Goal: Use online tool/utility: Utilize a website feature to perform a specific function

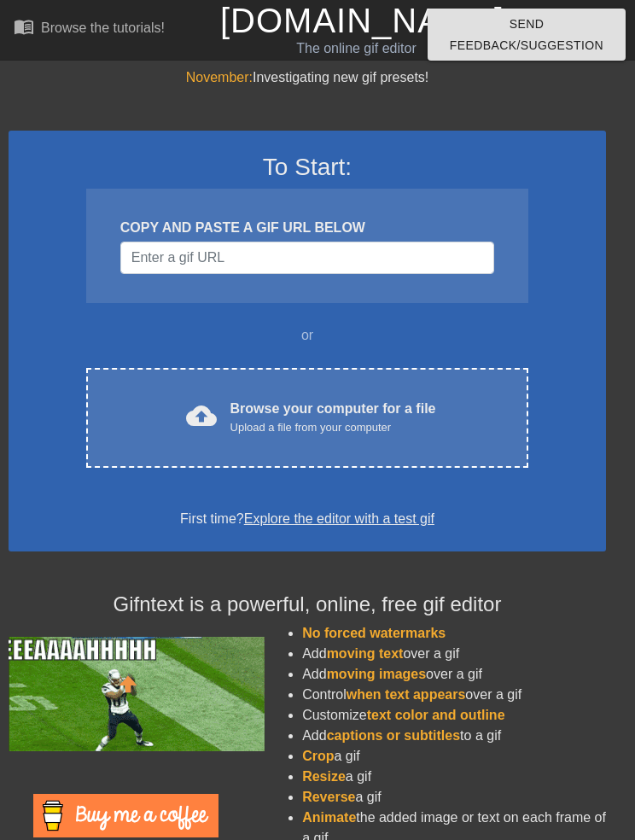
click at [149, 425] on div "cloud_upload Browse your computer for a file Upload a file from your computer" at bounding box center [307, 418] width 370 height 38
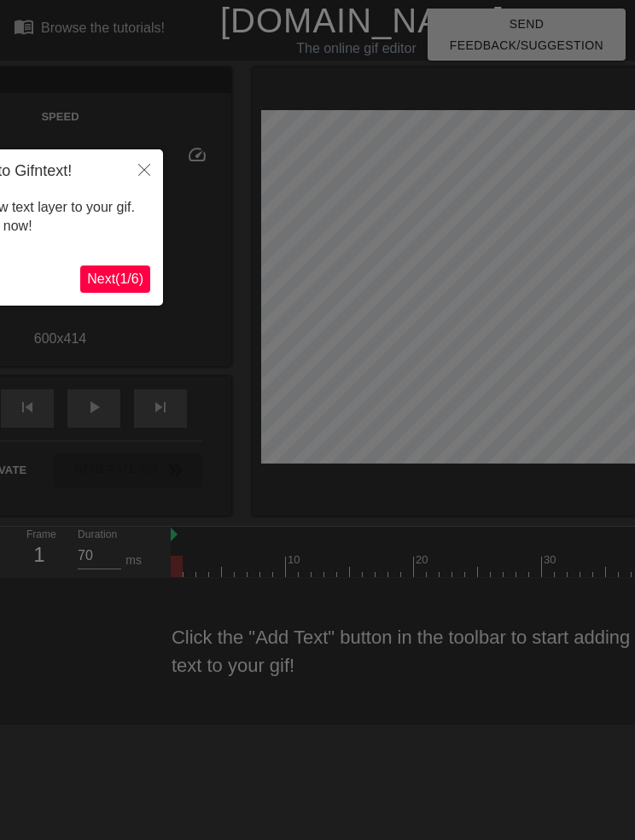
click at [149, 170] on icon "Close" at bounding box center [144, 170] width 12 height 12
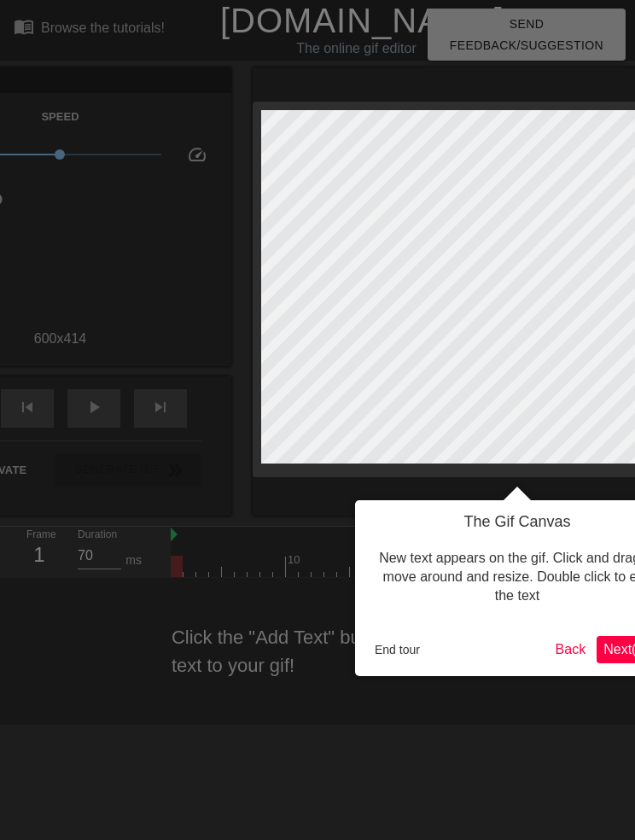
click at [607, 646] on span "Next ( 2 / 6 )" at bounding box center [632, 649] width 56 height 15
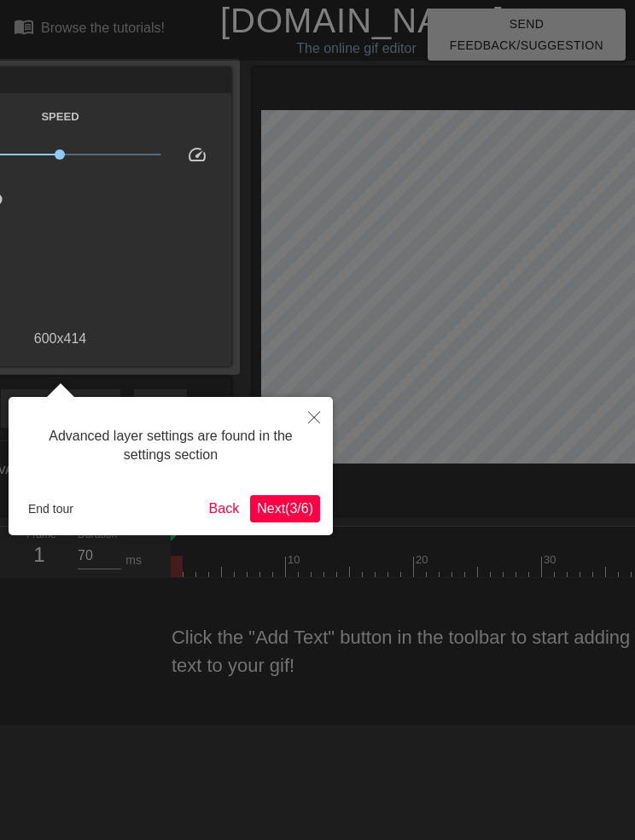
click at [297, 514] on span "Next ( 3 / 6 )" at bounding box center [285, 508] width 56 height 15
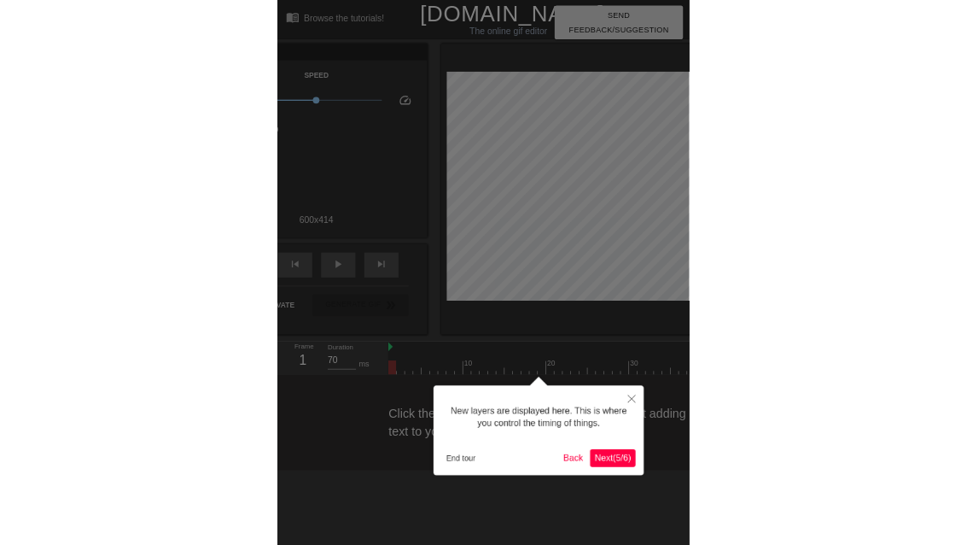
scroll to position [15, 0]
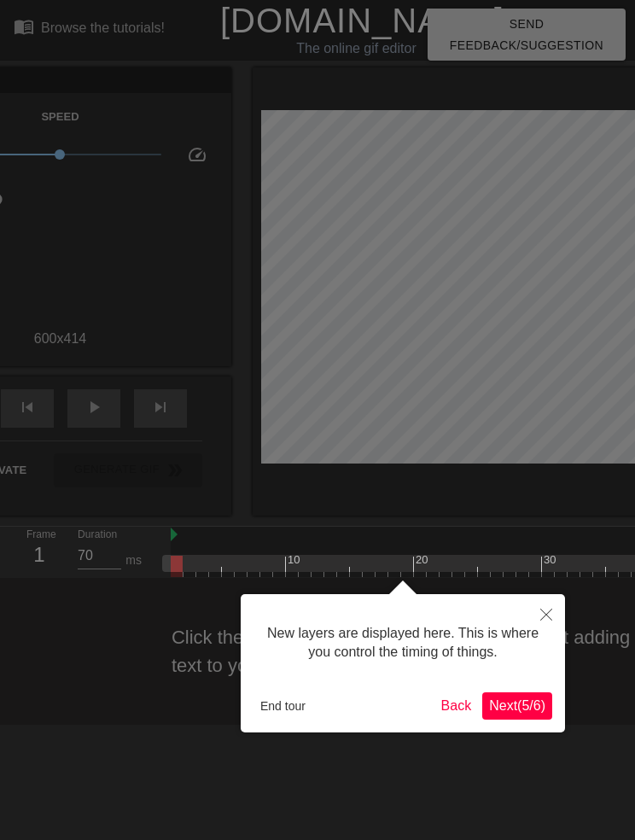
click at [528, 698] on span "Next ( 5 / 6 )" at bounding box center [517, 705] width 56 height 15
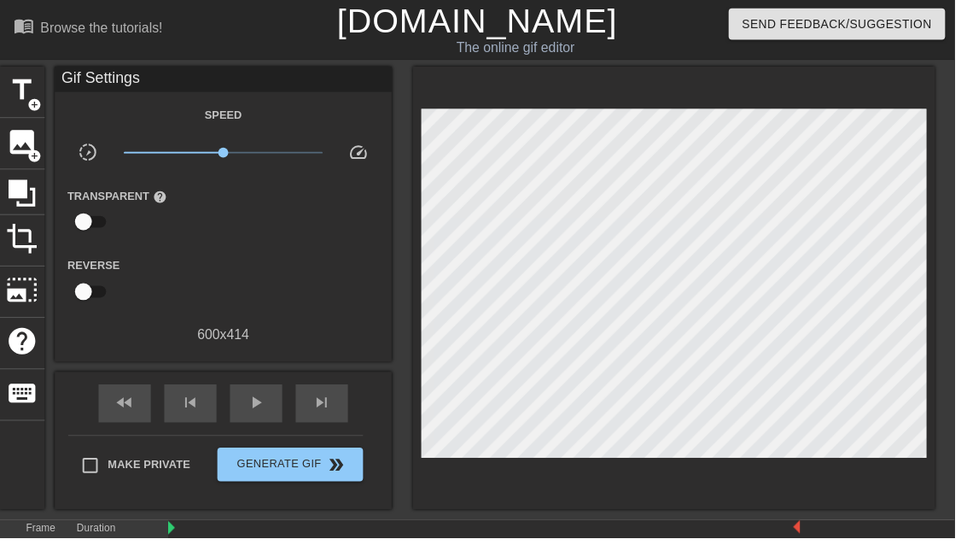
click at [28, 157] on span "add_circle" at bounding box center [34, 158] width 15 height 15
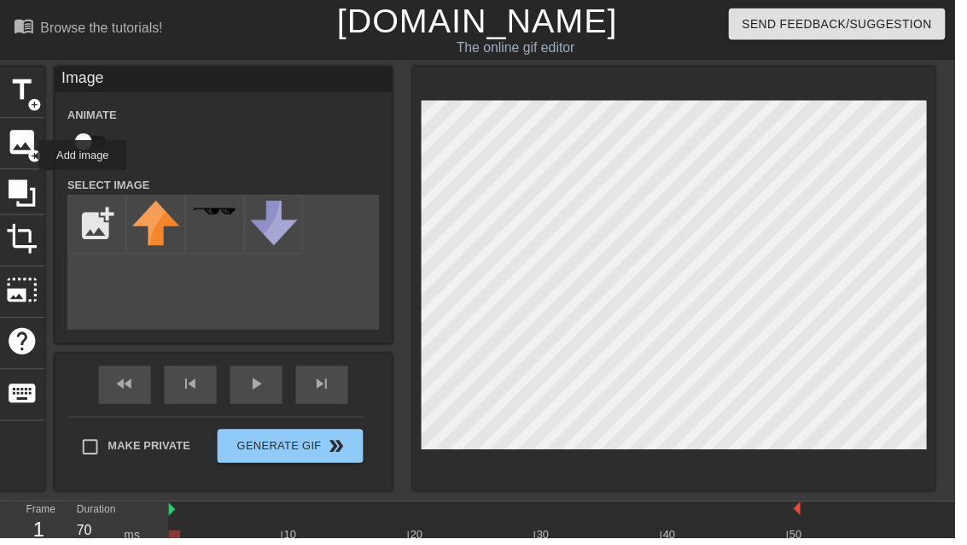
scroll to position [0, 0]
click at [105, 221] on input "file" at bounding box center [98, 227] width 58 height 58
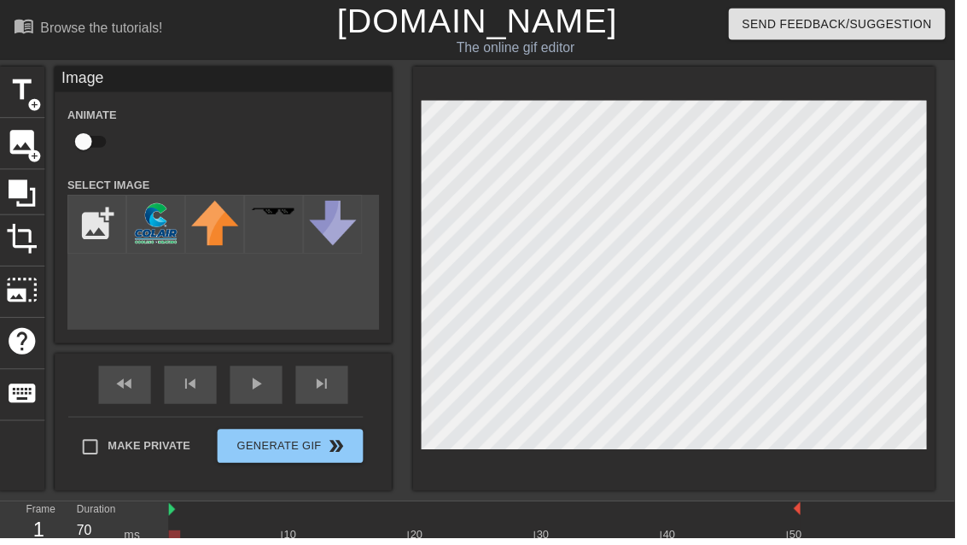
click at [157, 230] on img at bounding box center [158, 226] width 48 height 46
click at [96, 223] on input "file" at bounding box center [98, 227] width 58 height 58
type input "C:\fakepath\IMG_0053.jpeg"
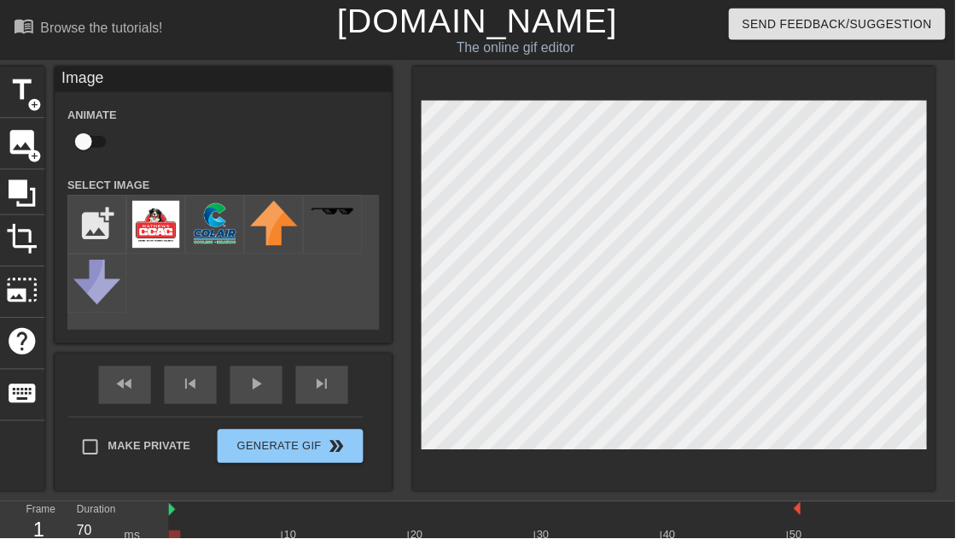
click at [158, 236] on img at bounding box center [158, 227] width 48 height 48
click at [100, 231] on input "file" at bounding box center [98, 227] width 58 height 58
type input "C:\fakepath\IMG_0054.jpeg"
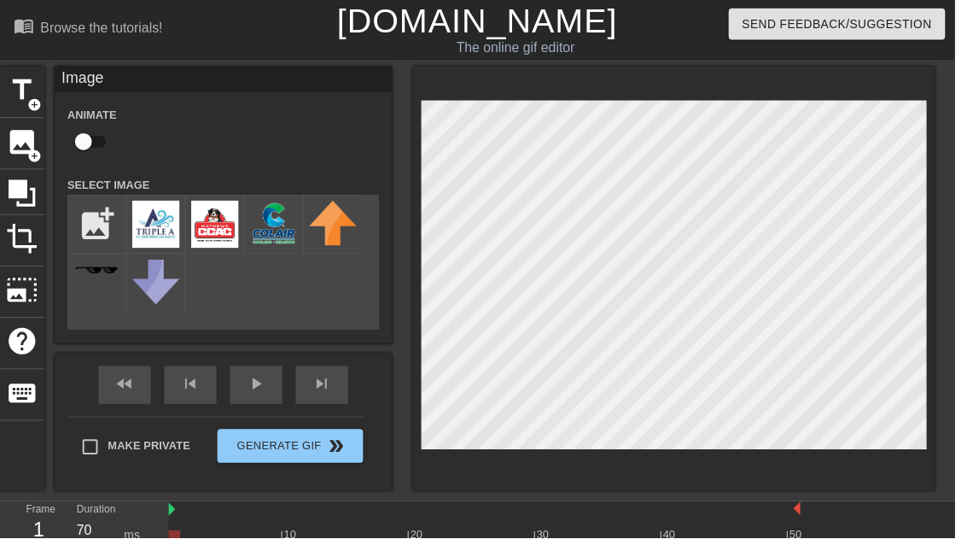
click at [4, 230] on div "crop" at bounding box center [22, 244] width 46 height 52
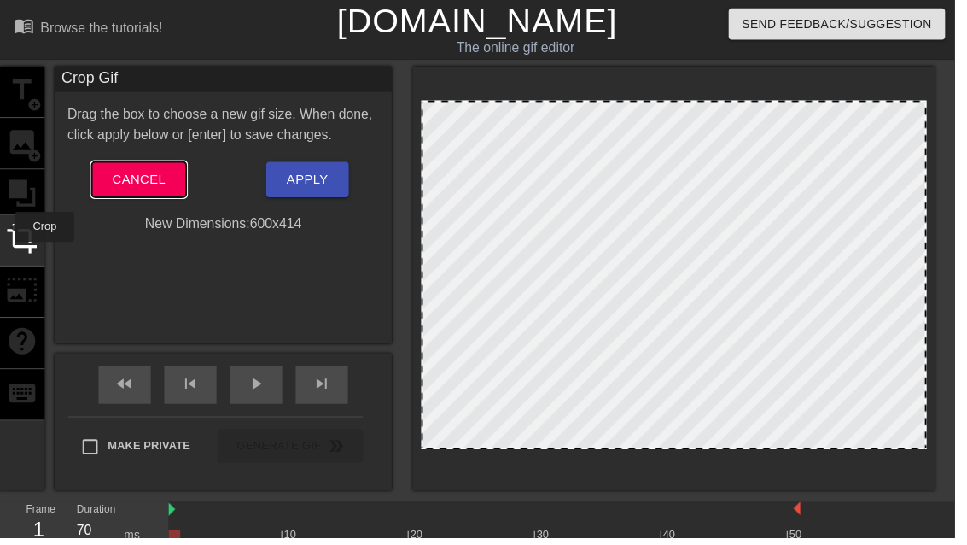
click at [169, 185] on button "Cancel" at bounding box center [140, 182] width 95 height 36
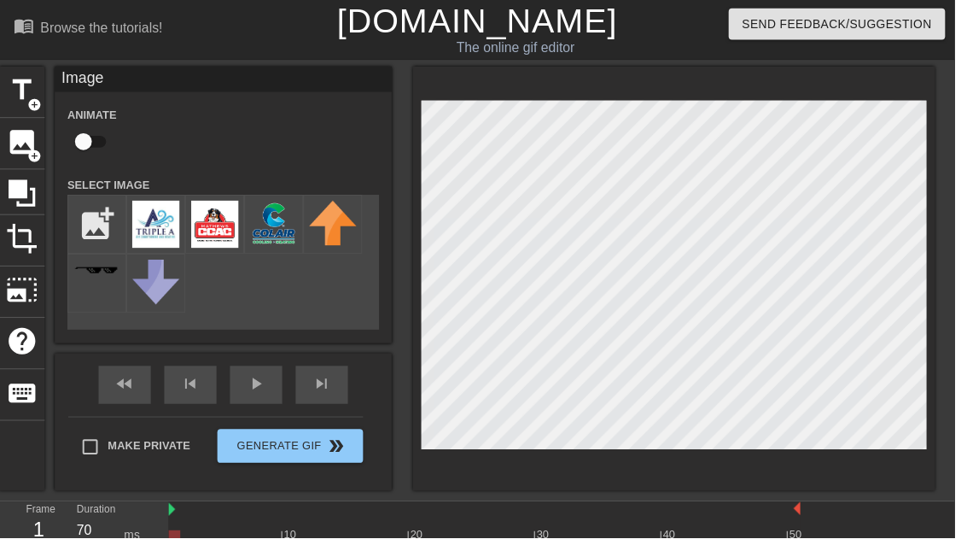
click at [84, 134] on input "checkbox" at bounding box center [84, 143] width 97 height 32
click at [96, 143] on input "checkbox" at bounding box center [100, 143] width 97 height 32
checkbox input "false"
click at [38, 149] on span "image" at bounding box center [22, 143] width 32 height 32
click at [106, 148] on input "checkbox" at bounding box center [84, 143] width 97 height 32
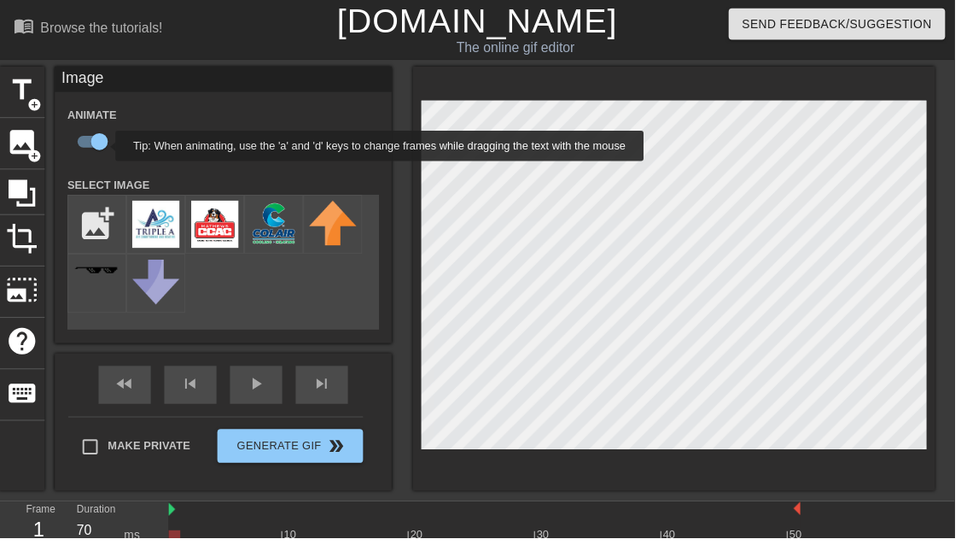
click at [98, 142] on input "checkbox" at bounding box center [100, 143] width 97 height 32
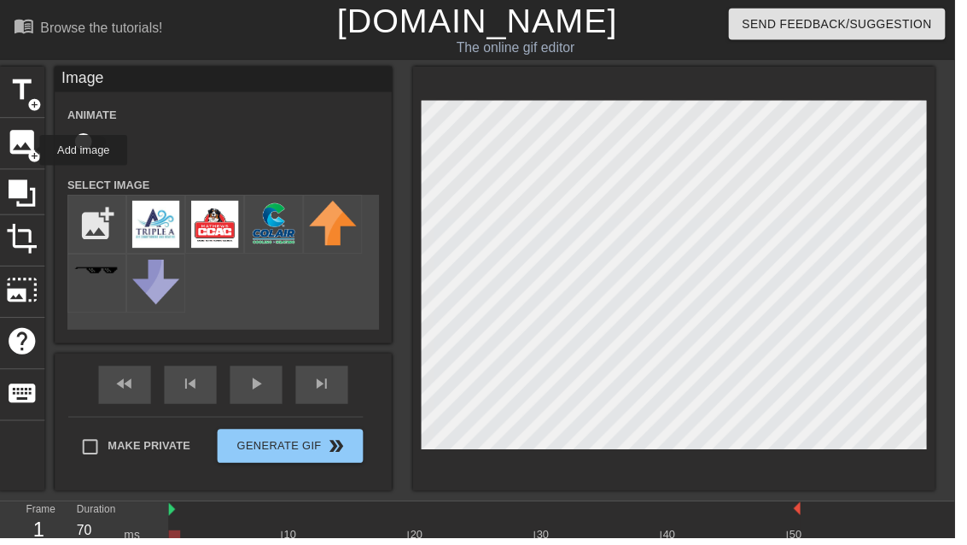
click at [29, 152] on span "add_circle" at bounding box center [34, 158] width 15 height 15
click at [70, 157] on input "checkbox" at bounding box center [84, 143] width 97 height 32
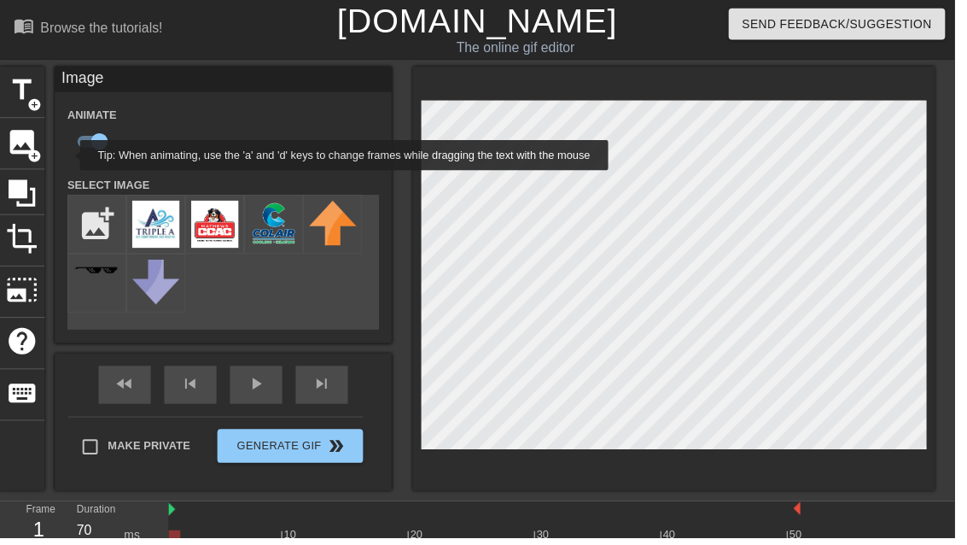
click at [27, 160] on span "add_circle" at bounding box center [34, 158] width 15 height 15
checkbox input "false"
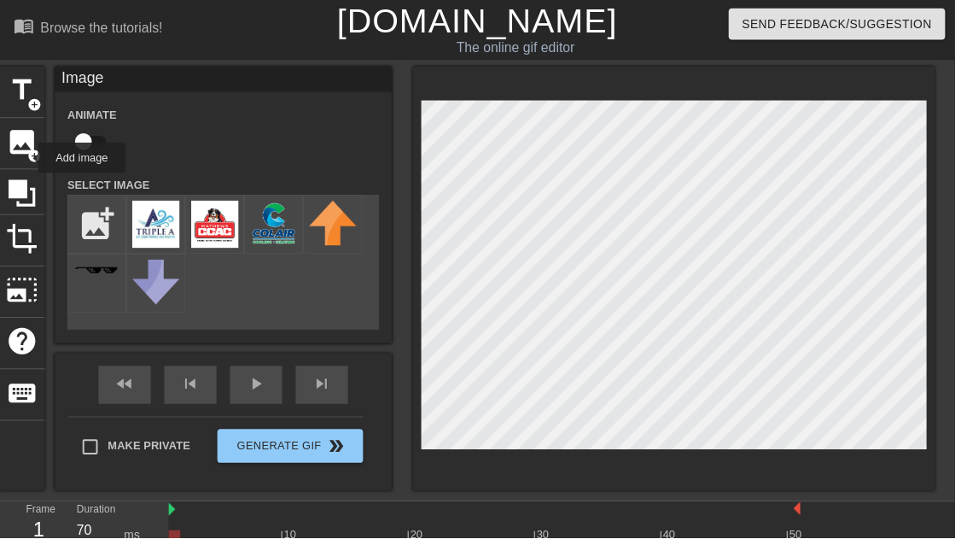
click at [102, 221] on input "file" at bounding box center [98, 227] width 58 height 58
click at [160, 219] on img at bounding box center [158, 227] width 48 height 48
checkbox input "false"
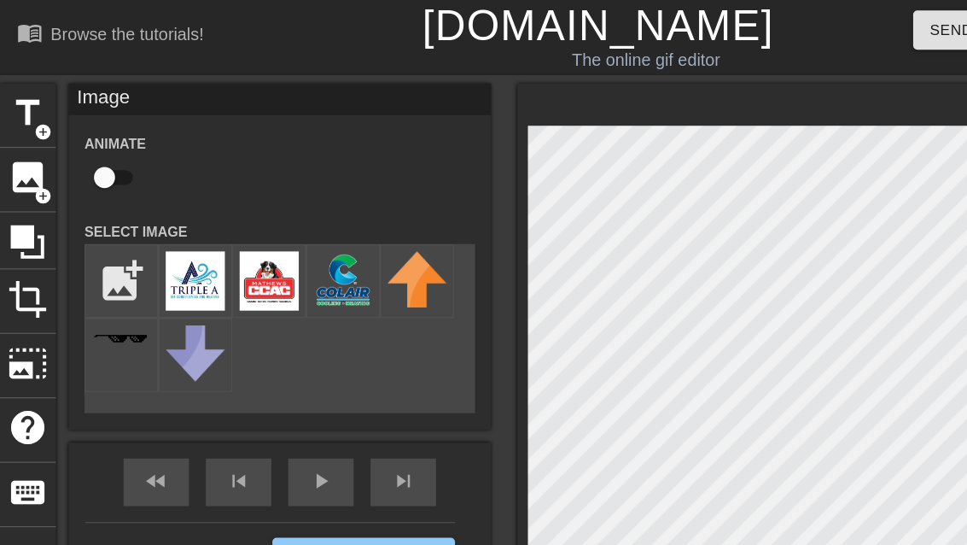
click at [281, 233] on img at bounding box center [278, 226] width 48 height 46
click at [170, 224] on img at bounding box center [158, 227] width 48 height 48
click at [31, 156] on span "add_circle" at bounding box center [34, 158] width 15 height 15
click at [57, 149] on div "Animate" at bounding box center [97, 133] width 85 height 54
click at [265, 219] on img at bounding box center [278, 226] width 48 height 46
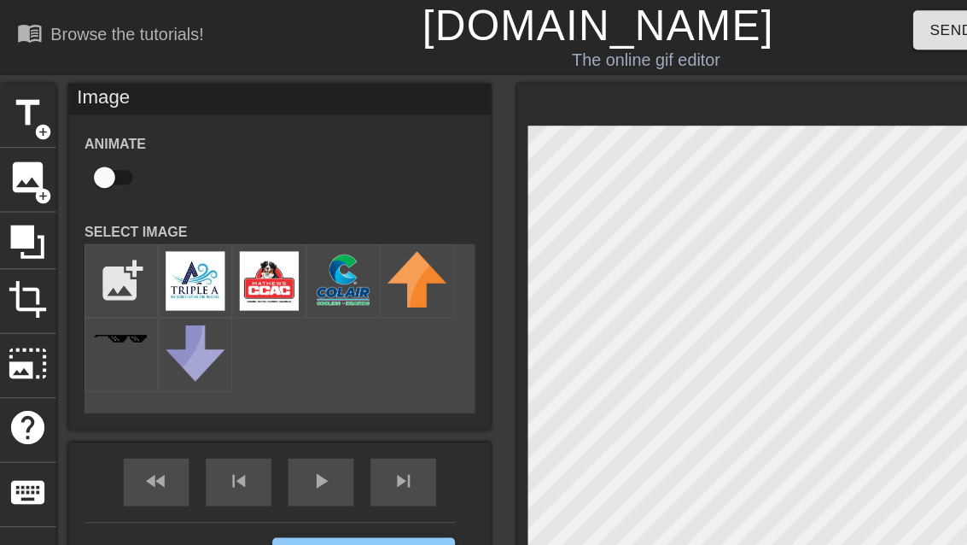
click at [30, 152] on span "add_circle" at bounding box center [34, 158] width 15 height 15
click at [62, 147] on div "Animate" at bounding box center [97, 133] width 85 height 54
click at [101, 224] on input "file" at bounding box center [98, 227] width 58 height 58
type input "C:\fakepath\IMG_0055.jpeg"
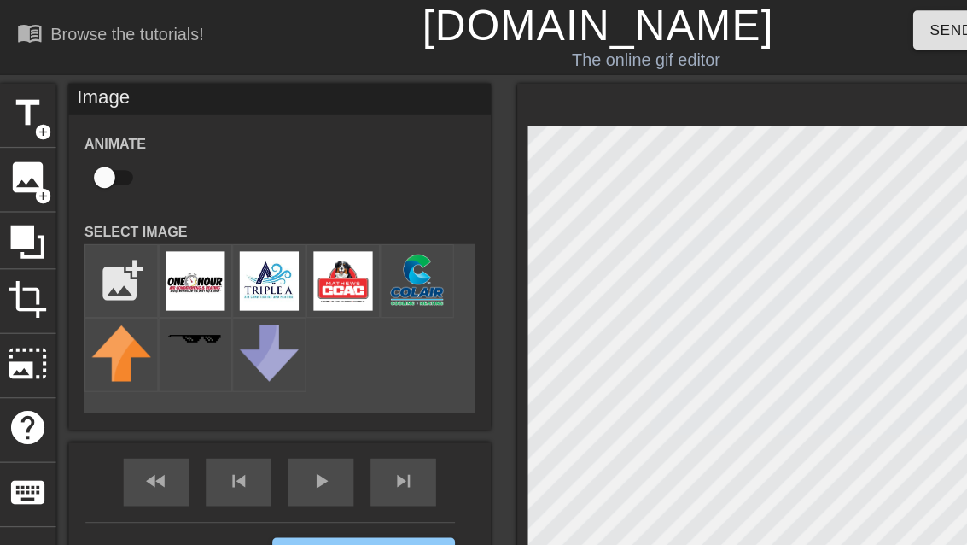
click at [168, 234] on img at bounding box center [158, 227] width 48 height 48
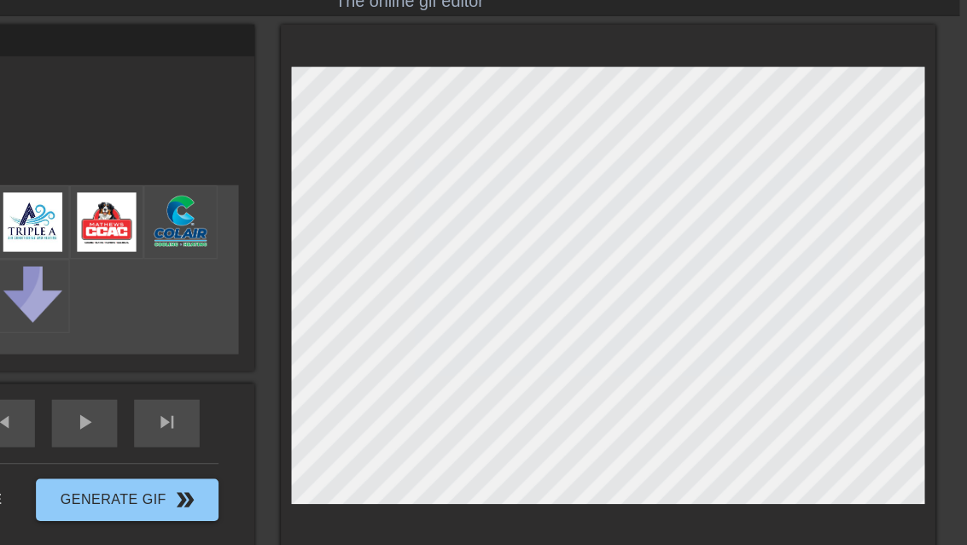
scroll to position [0, 13]
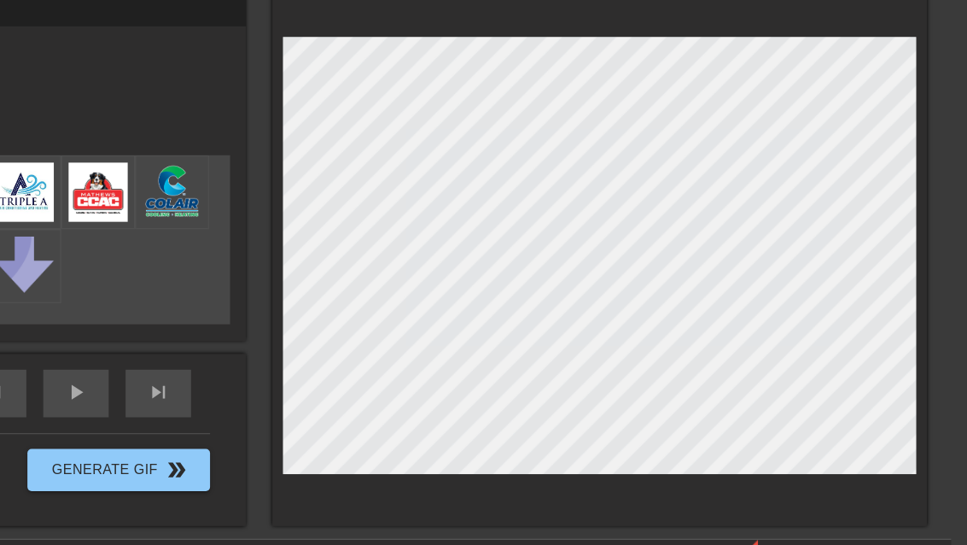
click at [220, 370] on div "play_arrow" at bounding box center [246, 389] width 53 height 38
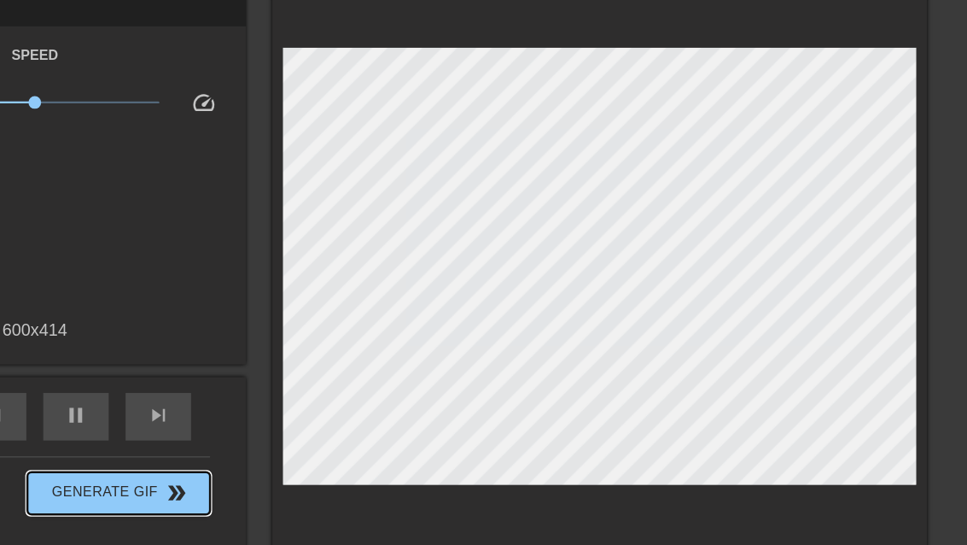
click at [214, 460] on span "Generate Gif double_arrow" at bounding box center [281, 470] width 134 height 20
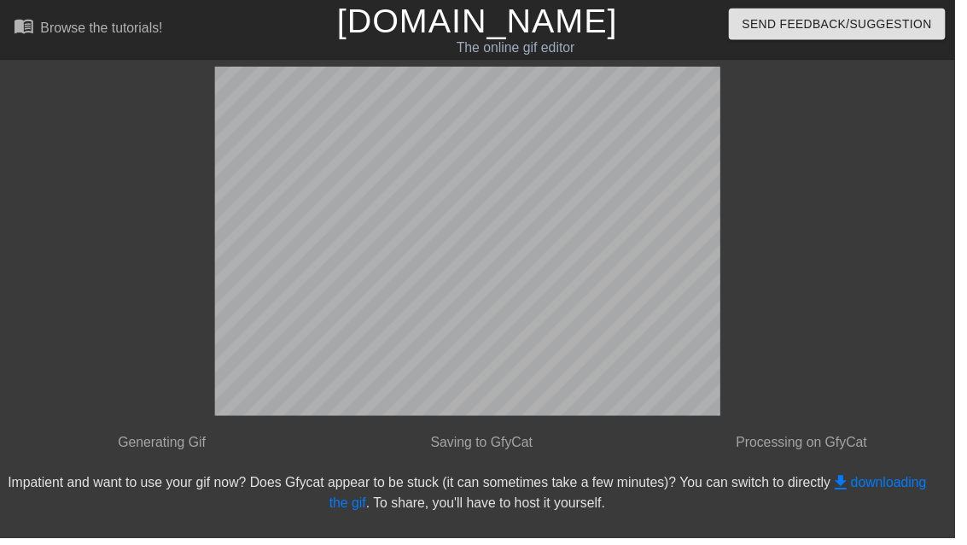
scroll to position [0, 0]
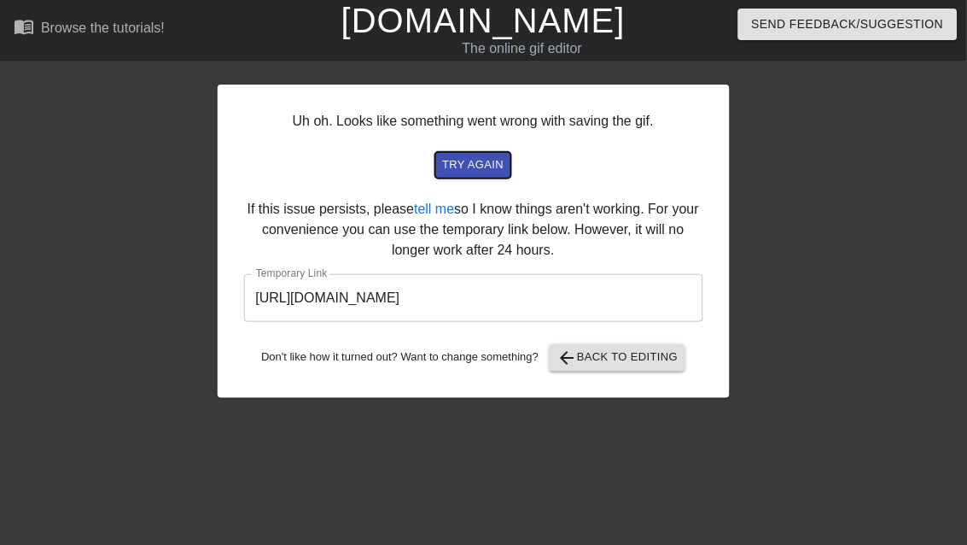
click at [489, 159] on span "try again" at bounding box center [472, 165] width 61 height 20
click at [627, 351] on span "arrow_back Back to Editing" at bounding box center [618, 357] width 122 height 20
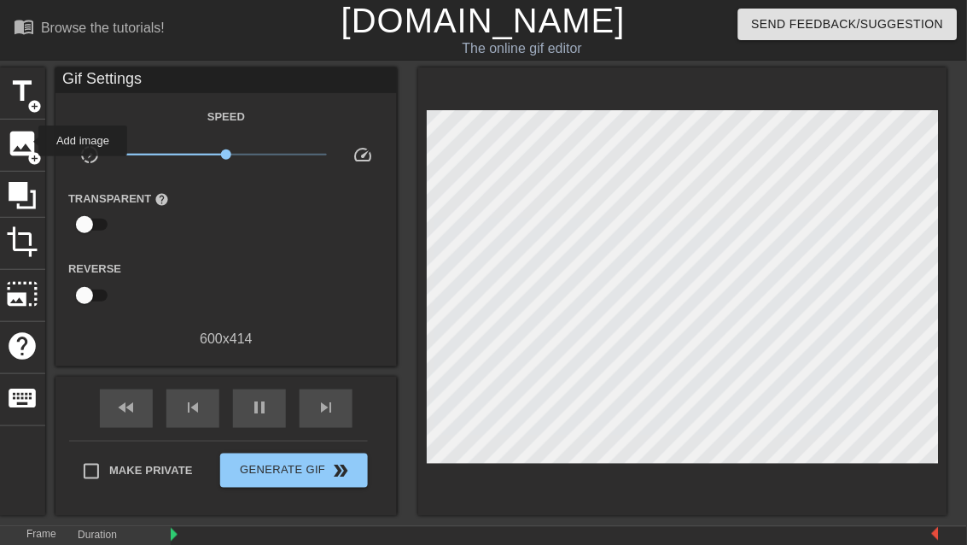
click at [27, 141] on span "image" at bounding box center [22, 143] width 32 height 32
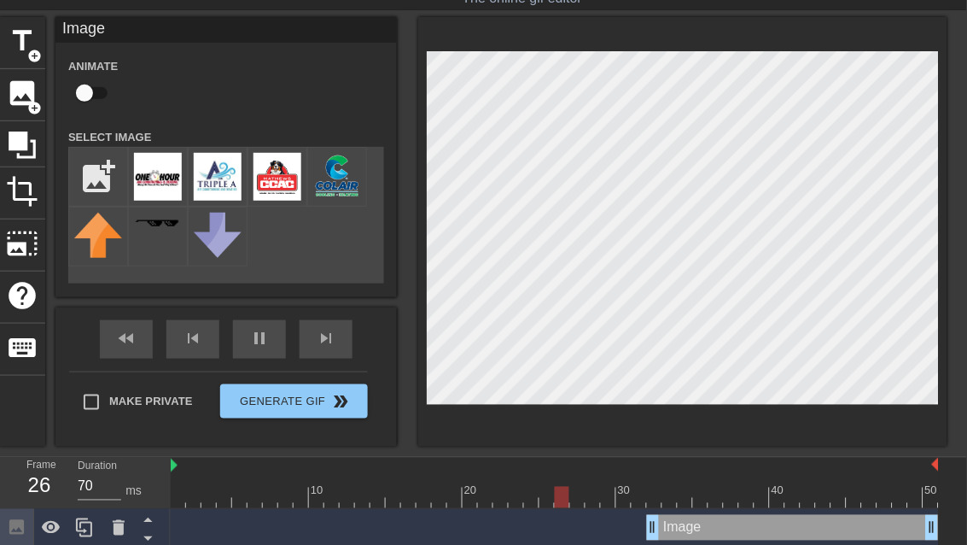
scroll to position [55, 0]
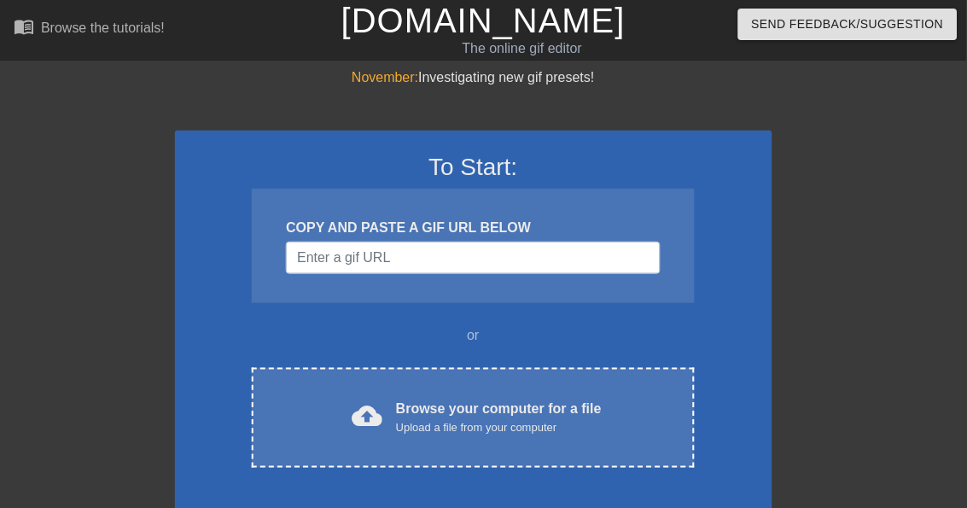
click at [520, 409] on div "Browse your computer for a file Upload a file from your computer" at bounding box center [499, 418] width 206 height 38
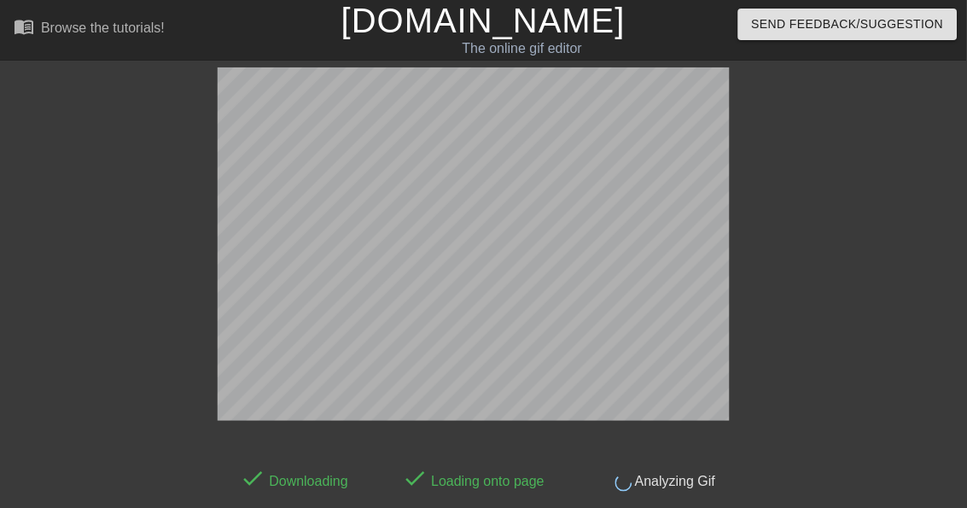
scroll to position [42, 0]
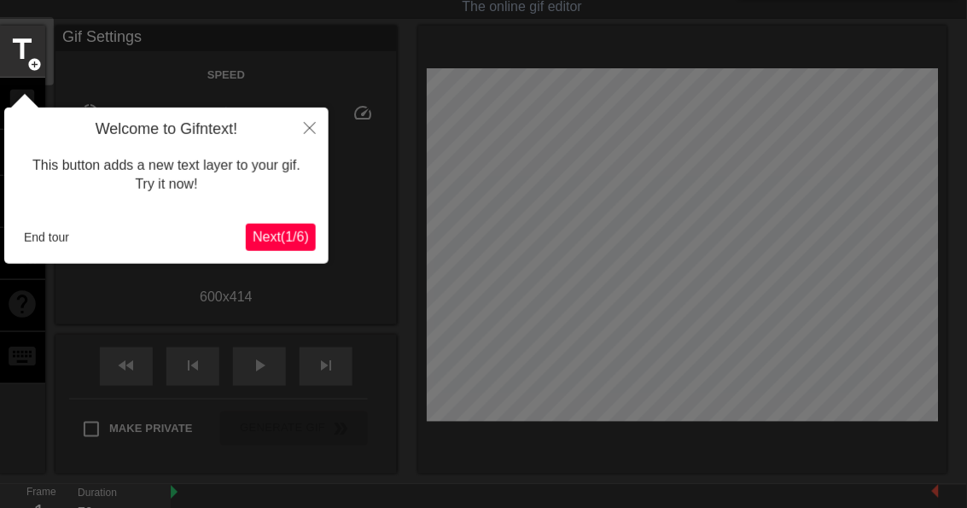
click at [295, 230] on span "Next ( 1 / 6 )" at bounding box center [281, 237] width 56 height 15
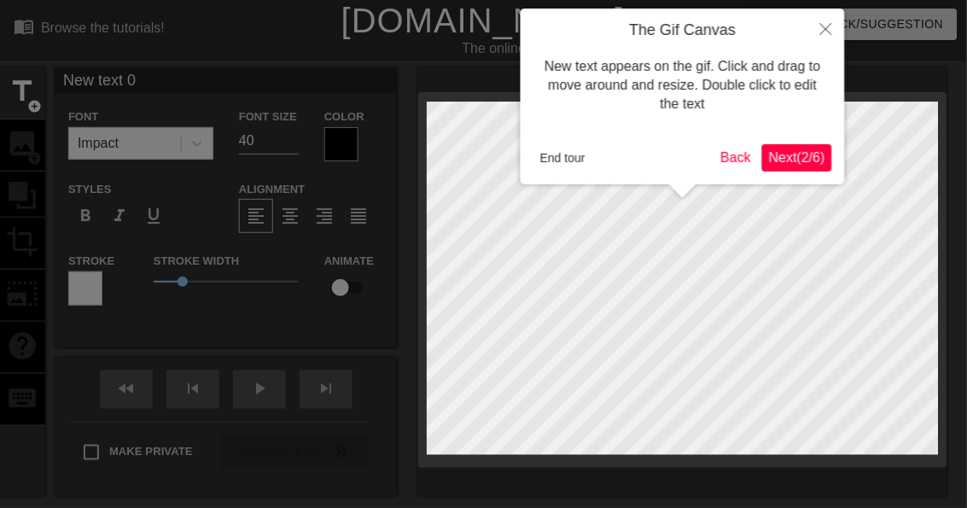
click at [795, 161] on span "Next ( 2 / 6 )" at bounding box center [797, 157] width 56 height 15
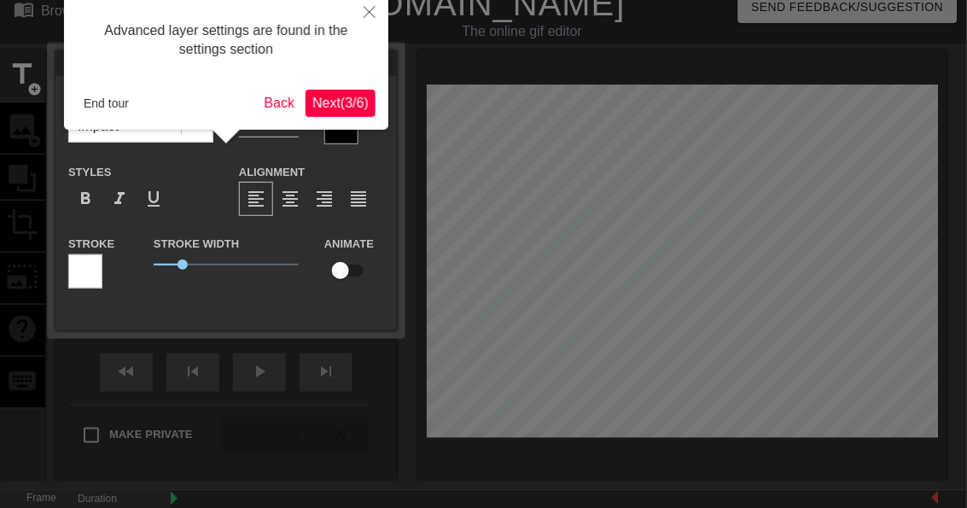
scroll to position [42, 0]
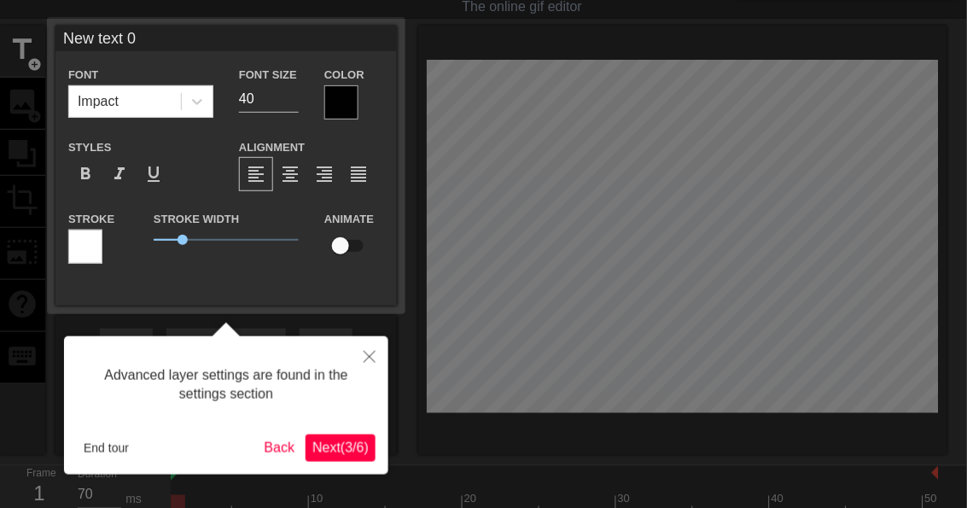
click at [359, 436] on button "Next ( 3 / 6 )" at bounding box center [341, 448] width 70 height 27
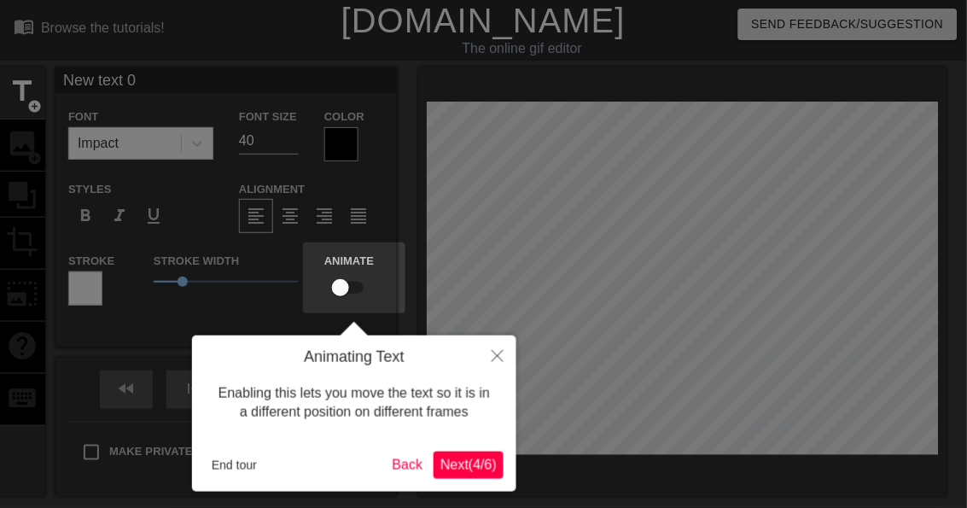
click at [470, 464] on span "Next ( 4 / 6 )" at bounding box center [468, 465] width 56 height 15
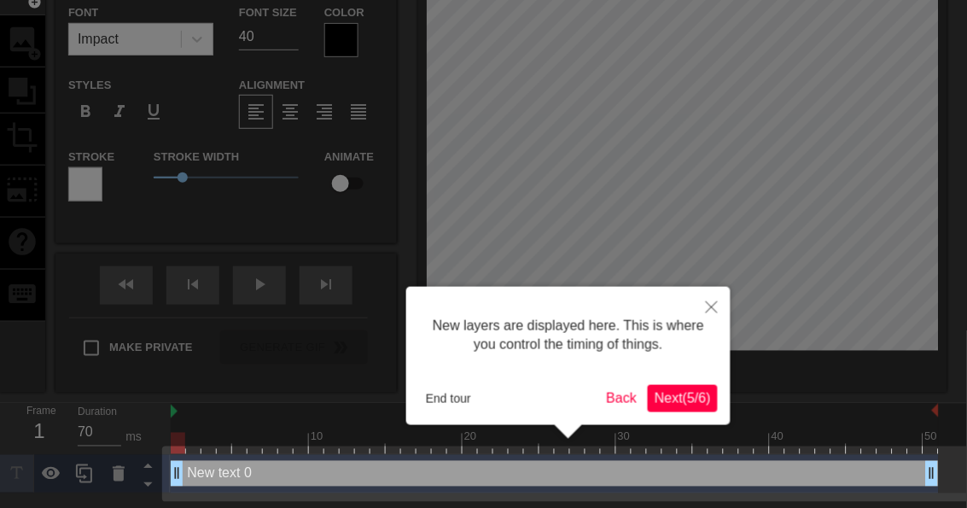
click at [684, 386] on button "Next ( 5 / 6 )" at bounding box center [683, 398] width 70 height 27
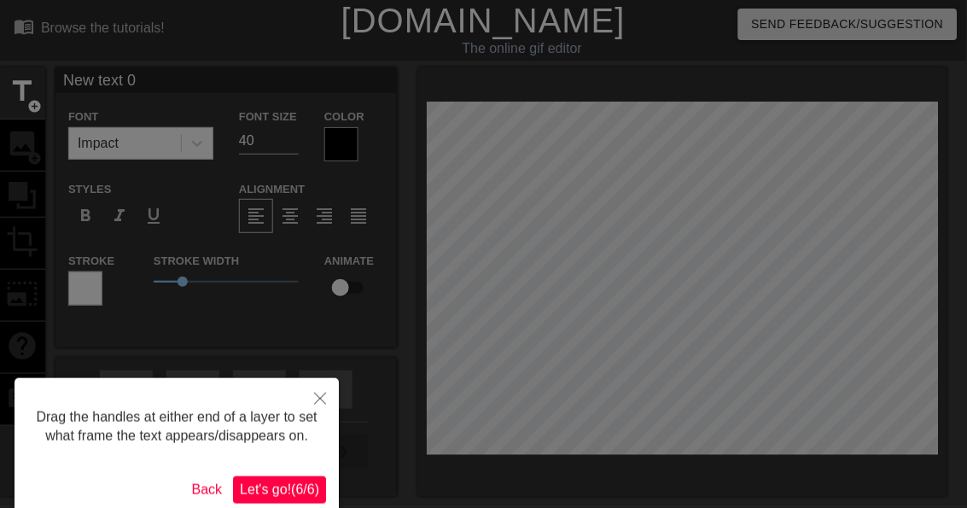
click at [294, 497] on span "Let's go! ( 6 / 6 )" at bounding box center [279, 489] width 79 height 15
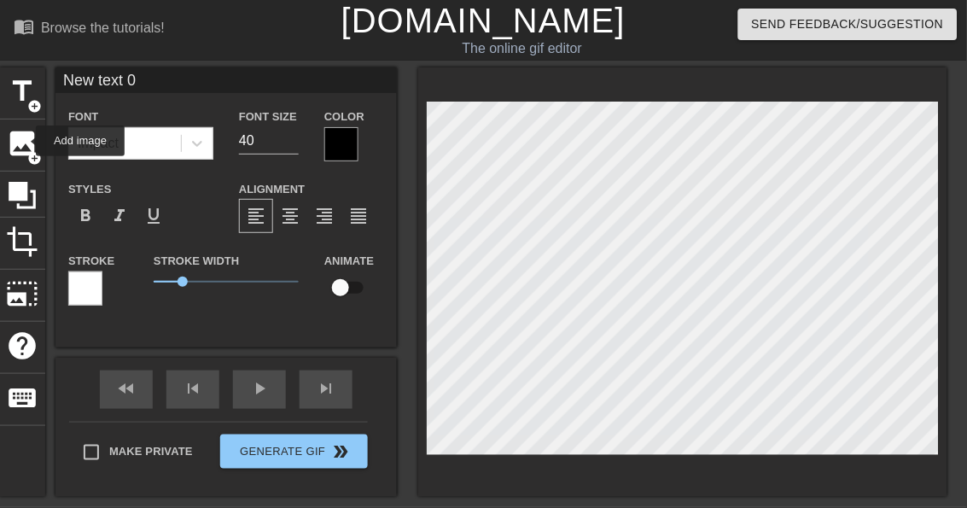
click at [25, 141] on span "image" at bounding box center [22, 143] width 32 height 32
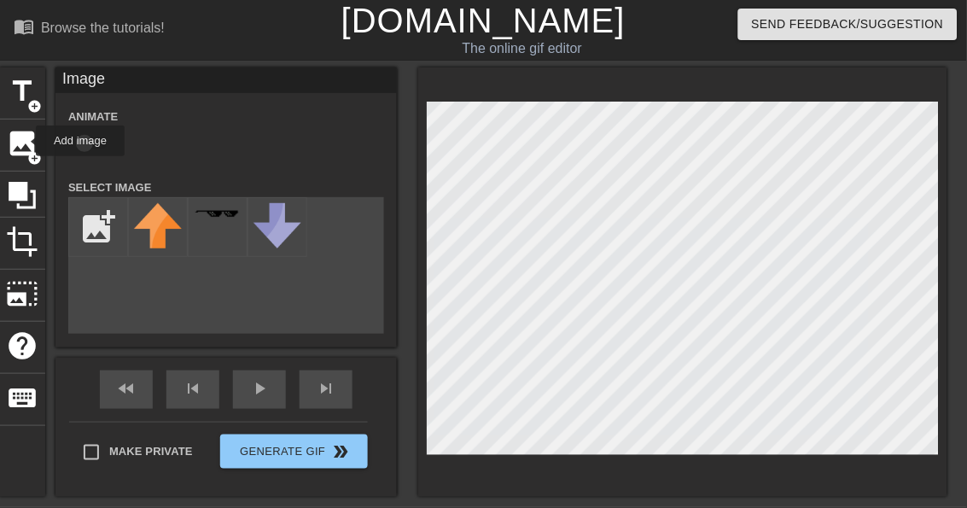
click at [100, 218] on input "file" at bounding box center [98, 227] width 58 height 58
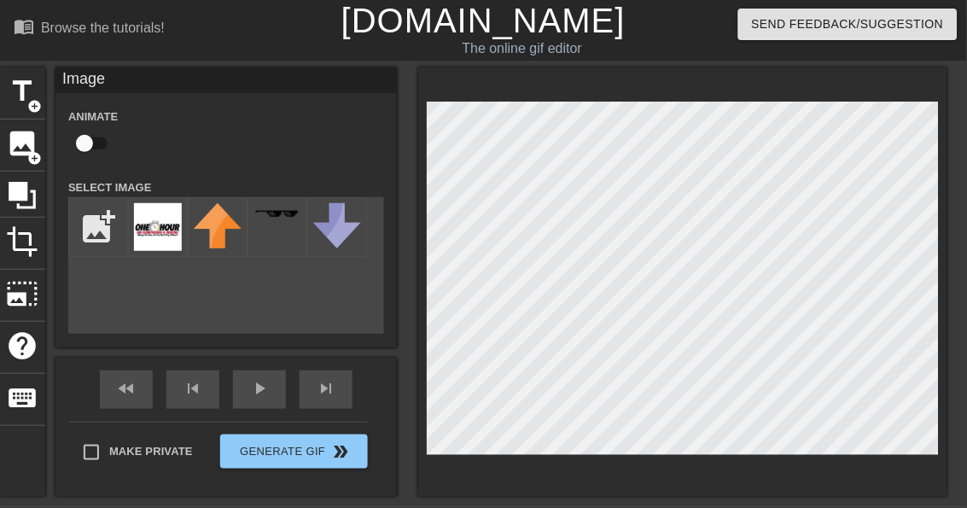
click at [102, 229] on input "file" at bounding box center [98, 227] width 58 height 58
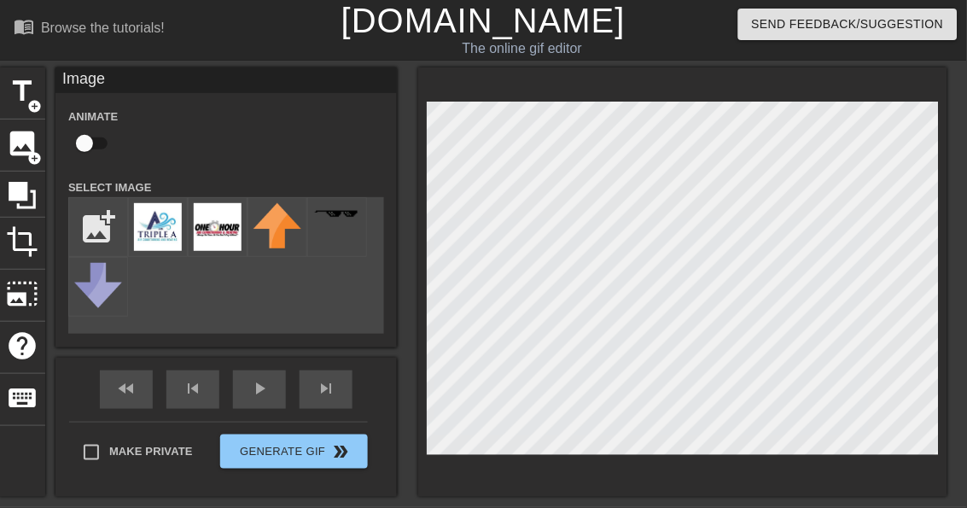
click at [104, 213] on input "file" at bounding box center [98, 227] width 58 height 58
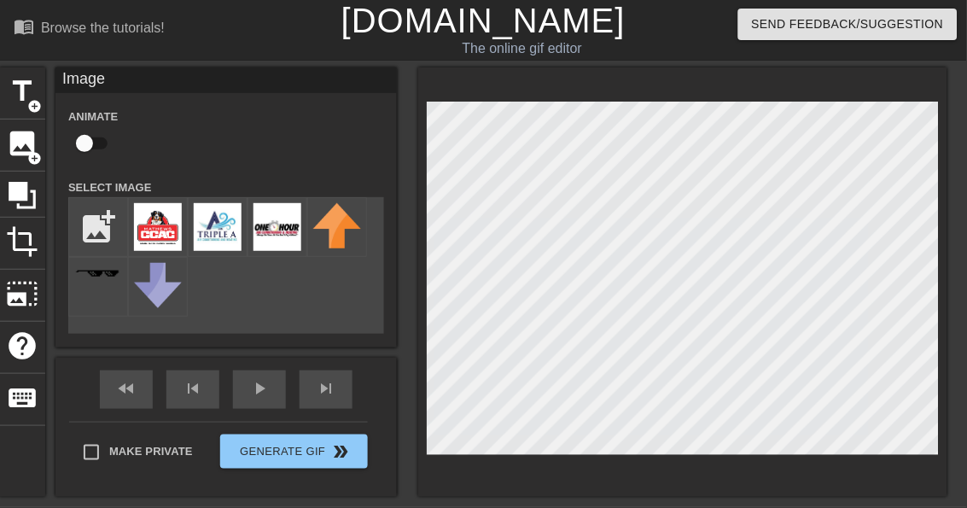
click at [100, 212] on input "file" at bounding box center [98, 227] width 58 height 58
type input "C:\fakepath\IMG_0052.png"
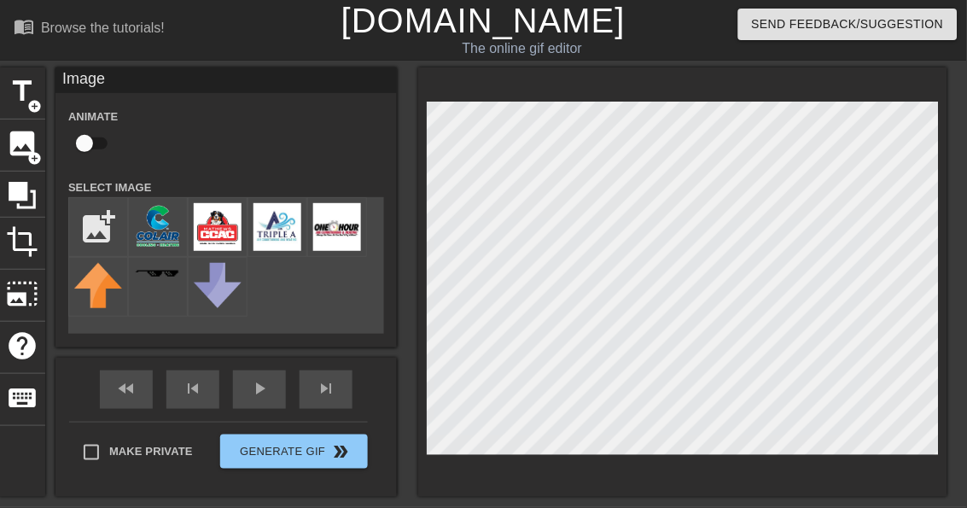
click at [167, 220] on img at bounding box center [158, 226] width 48 height 46
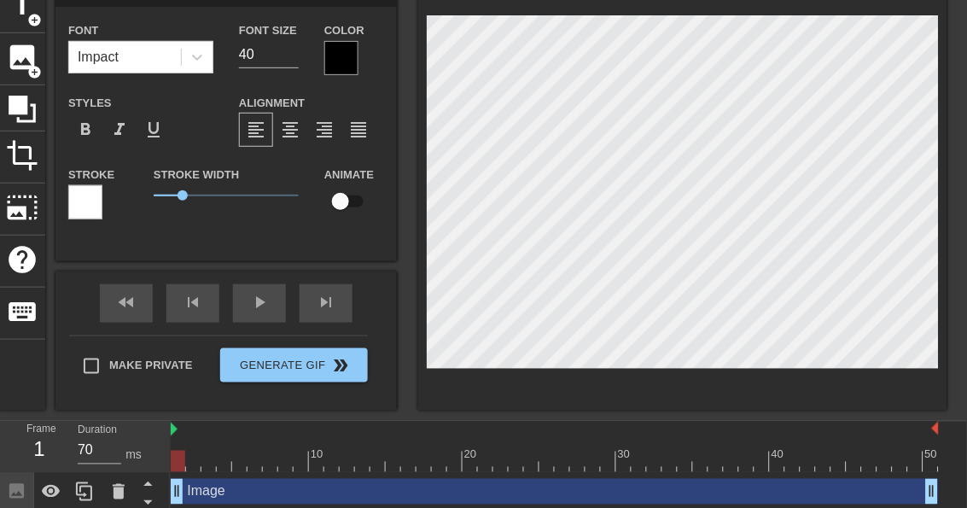
scroll to position [0, 3]
type textarea "New te"
type input "New te"
type textarea "New t"
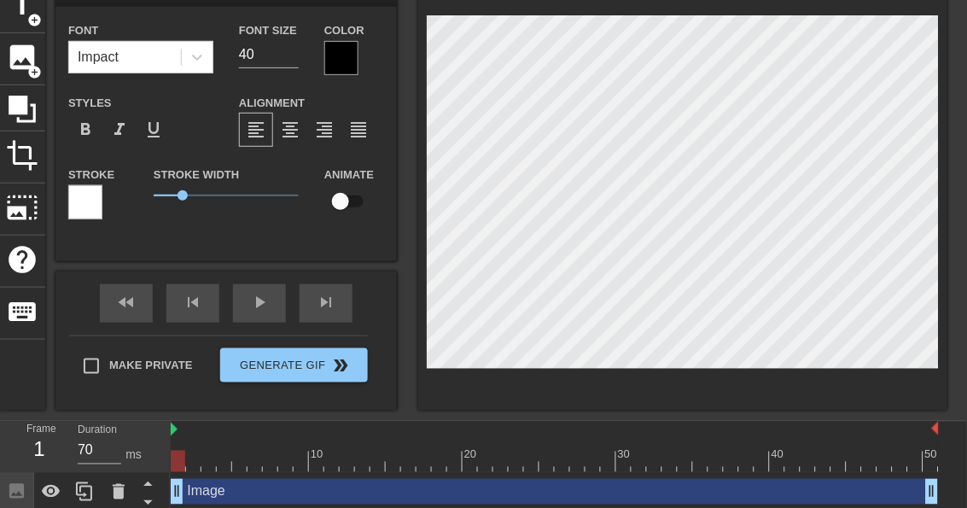
type input "New t"
type textarea "New"
type input "New"
type textarea "New"
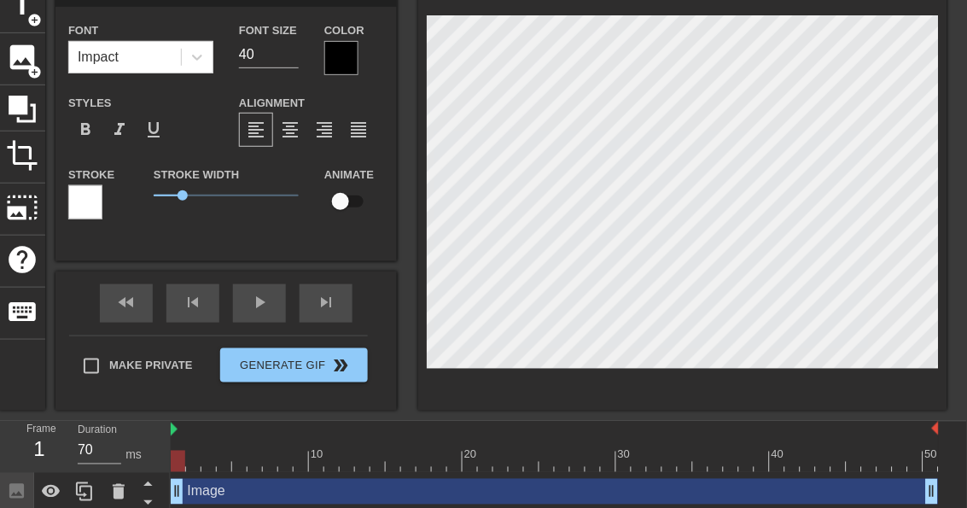
type input "New"
type textarea "Ne"
type input "Ne"
type textarea "N"
type input "N"
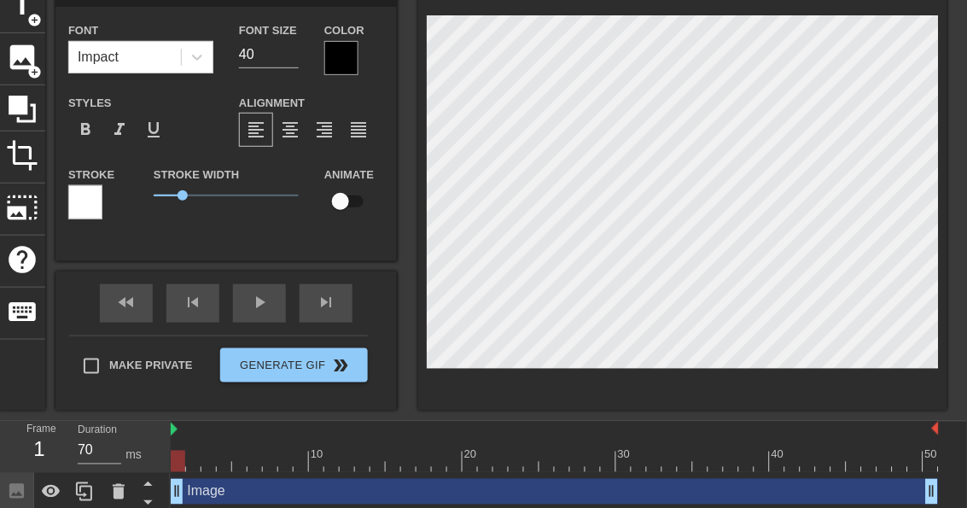
scroll to position [87, 0]
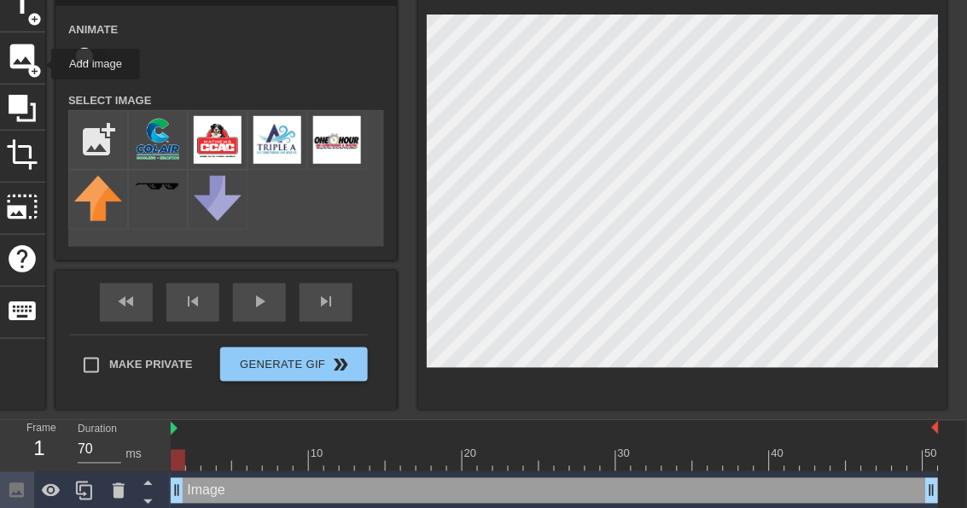
click at [40, 64] on span "add_circle" at bounding box center [34, 71] width 15 height 15
click at [68, 67] on input "checkbox" at bounding box center [84, 56] width 97 height 32
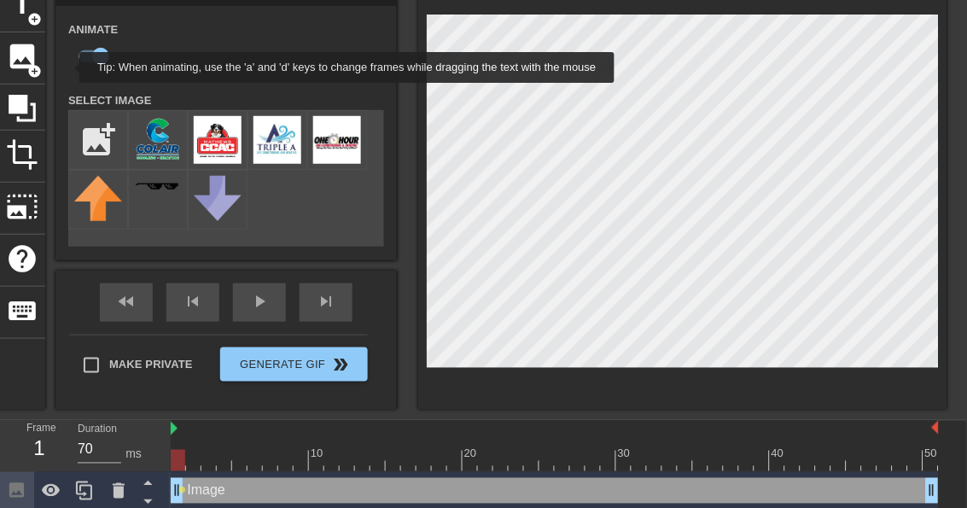
click at [225, 132] on img at bounding box center [218, 140] width 48 height 48
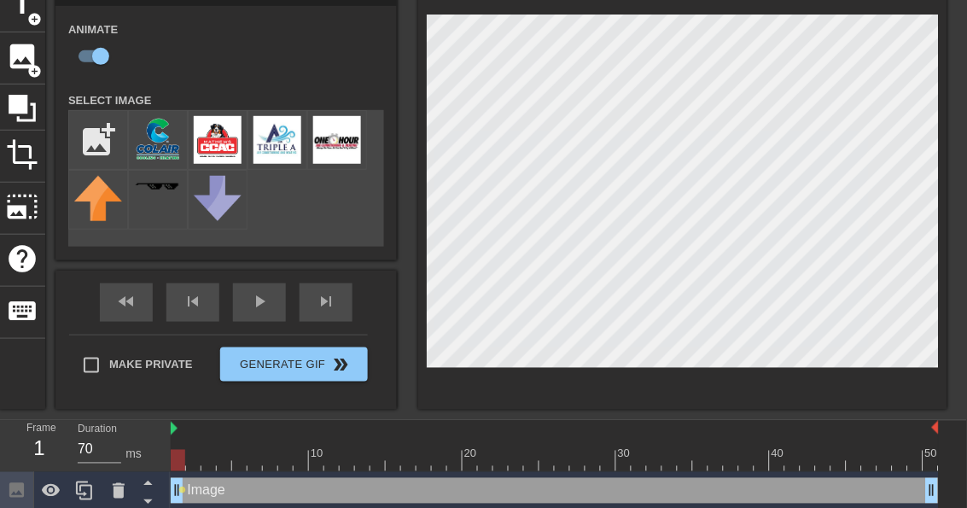
click at [34, 64] on span "add_circle" at bounding box center [34, 71] width 15 height 15
checkbox input "false"
click at [63, 61] on div "Animate" at bounding box center [97, 46] width 85 height 54
click at [272, 143] on img at bounding box center [278, 140] width 48 height 48
click at [333, 146] on img at bounding box center [337, 140] width 48 height 48
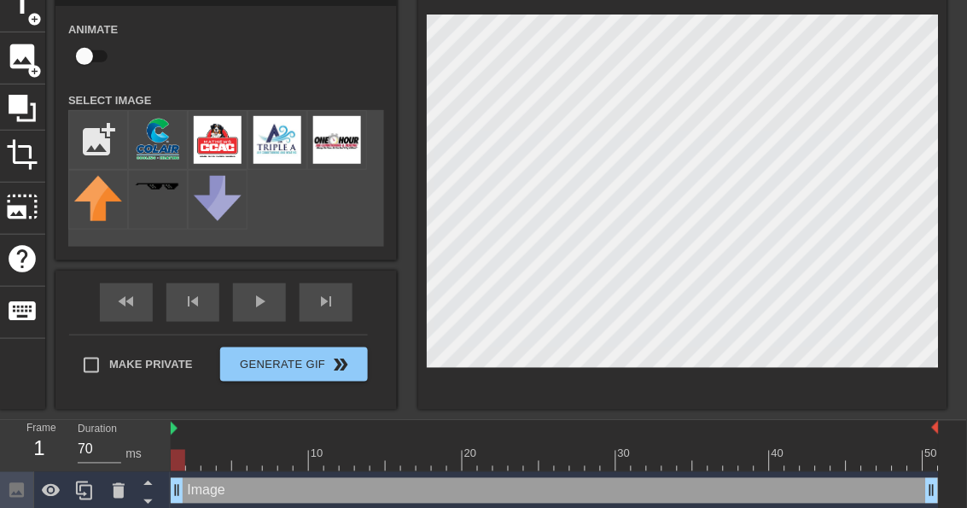
click at [281, 146] on img at bounding box center [278, 140] width 48 height 48
click at [30, 64] on span "add_circle" at bounding box center [34, 71] width 15 height 15
click at [44, 52] on div "image add_circle" at bounding box center [22, 58] width 46 height 52
click at [324, 146] on img at bounding box center [337, 140] width 48 height 48
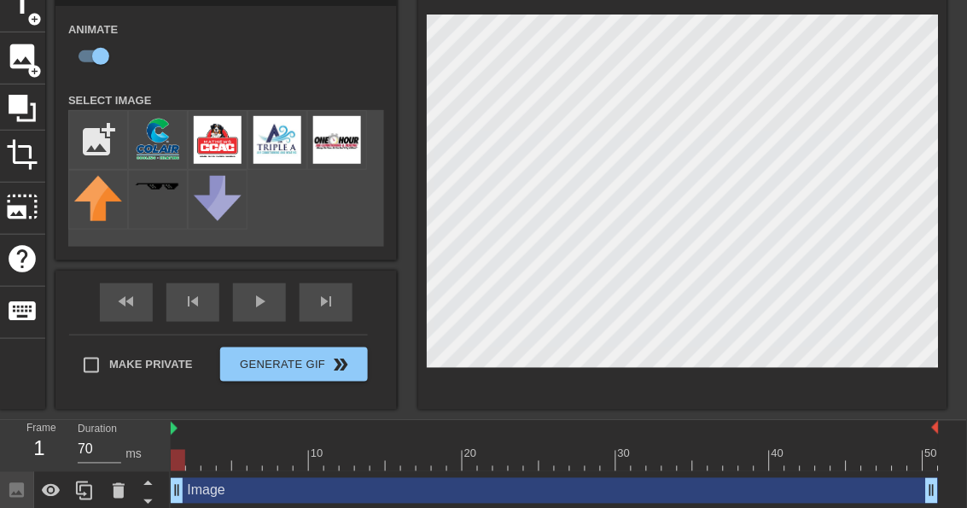
checkbox input "false"
click at [272, 294] on div "fast_rewind skip_previous play_arrow skip_next" at bounding box center [226, 303] width 278 height 64
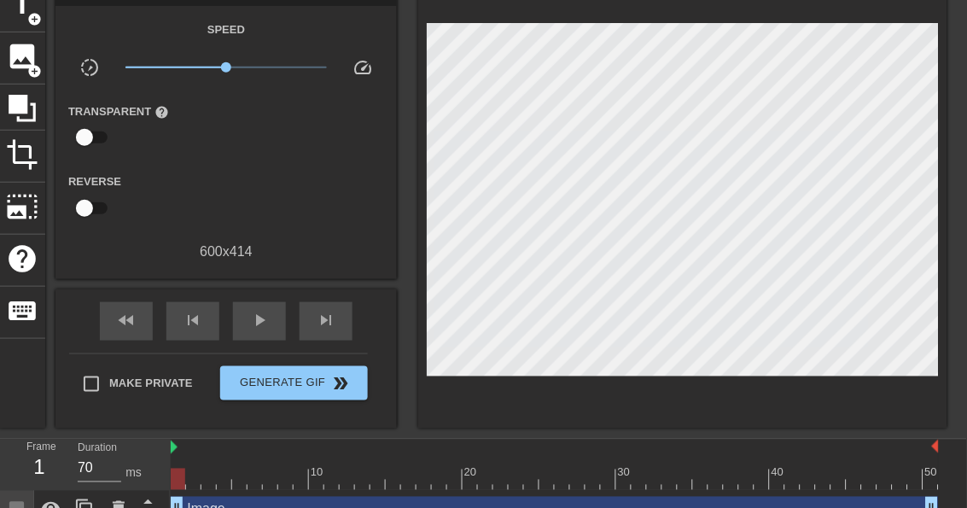
click at [263, 322] on span "play_arrow" at bounding box center [259, 320] width 20 height 20
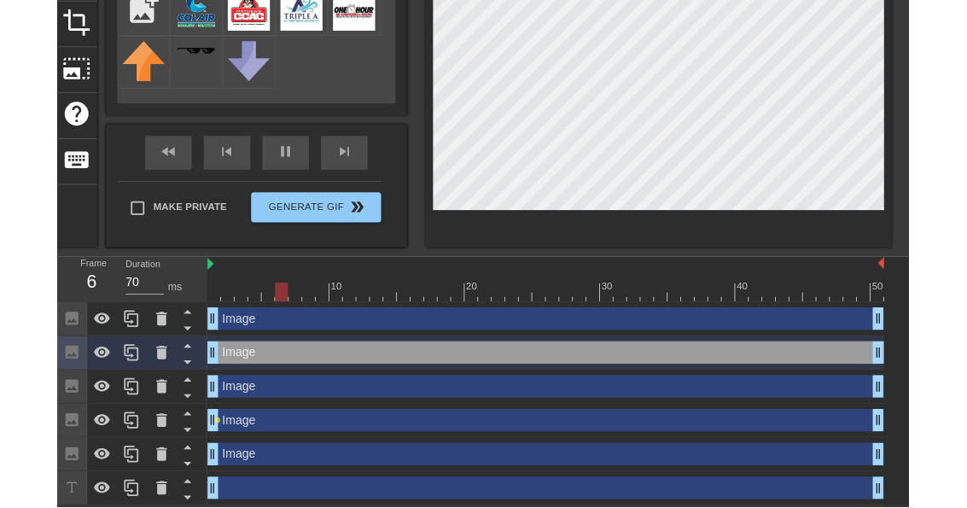
scroll to position [283, 0]
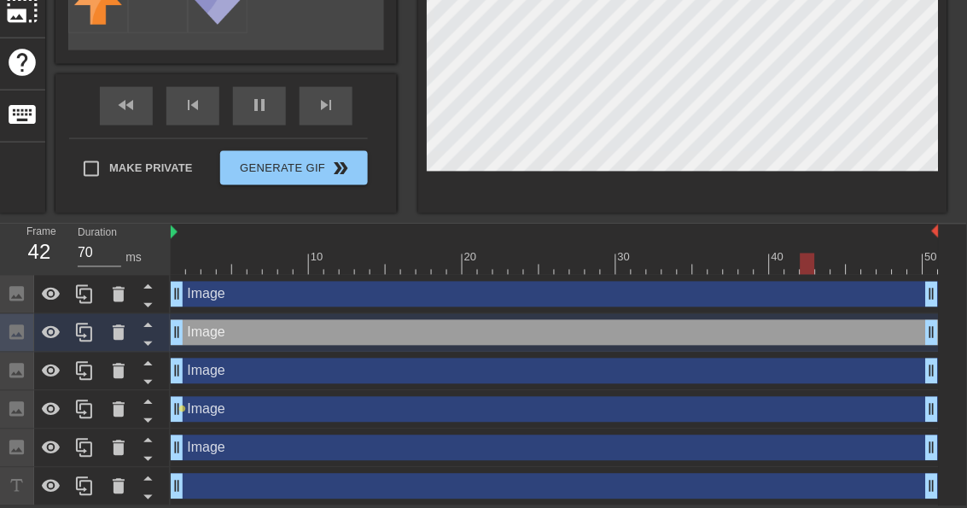
click at [115, 335] on icon at bounding box center [119, 332] width 12 height 15
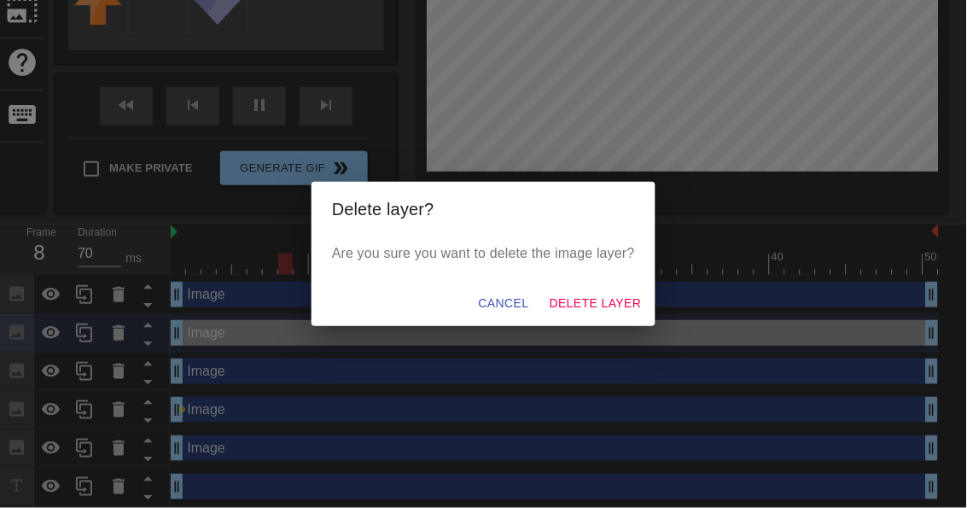
click at [584, 307] on span "Delete Layer" at bounding box center [596, 303] width 92 height 21
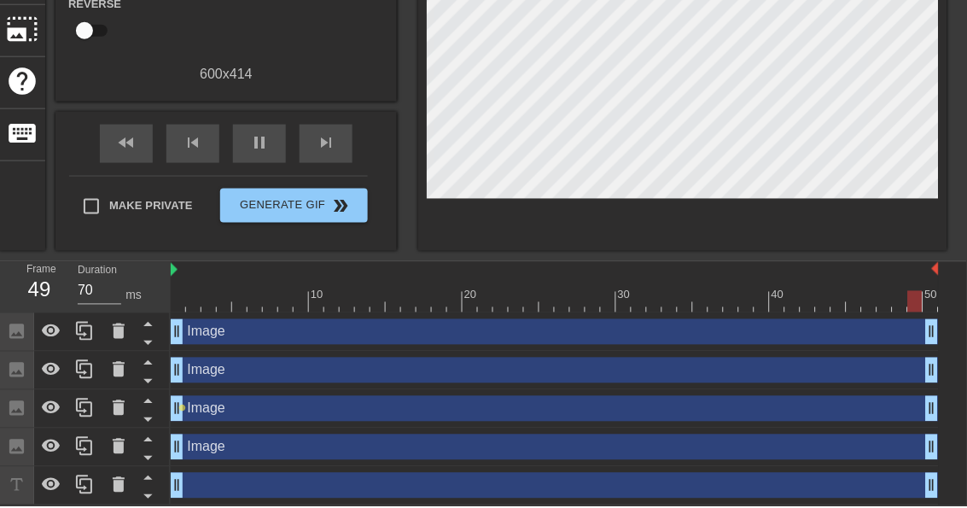
scroll to position [264, 0]
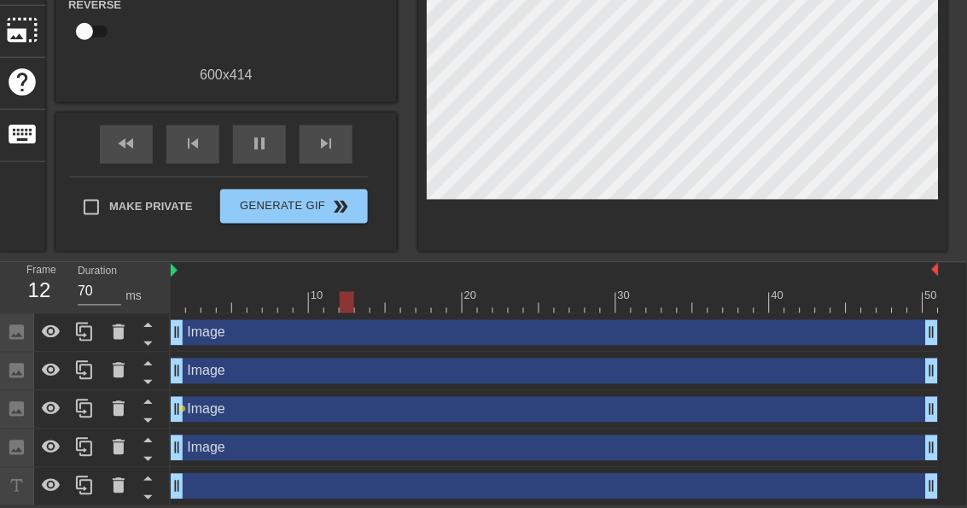
click at [110, 488] on icon at bounding box center [118, 485] width 20 height 20
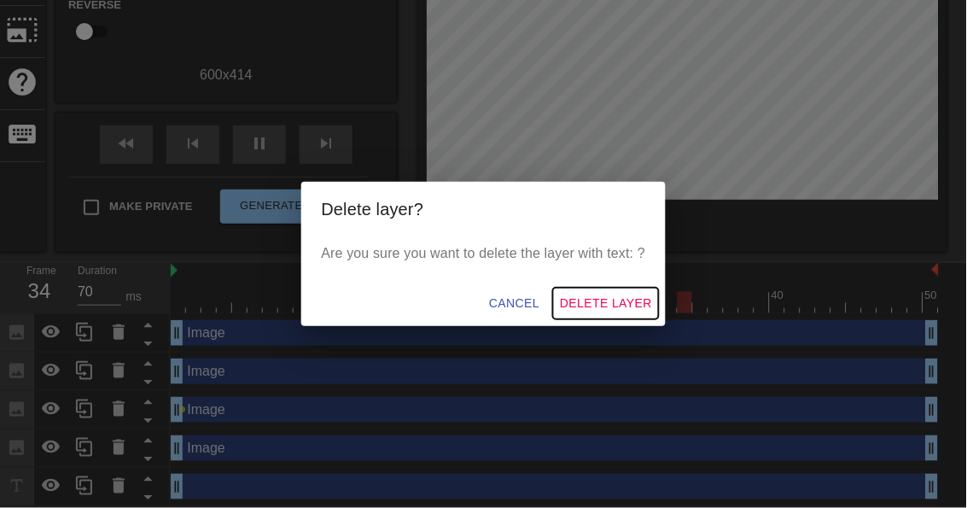
click at [612, 302] on span "Delete Layer" at bounding box center [606, 303] width 92 height 21
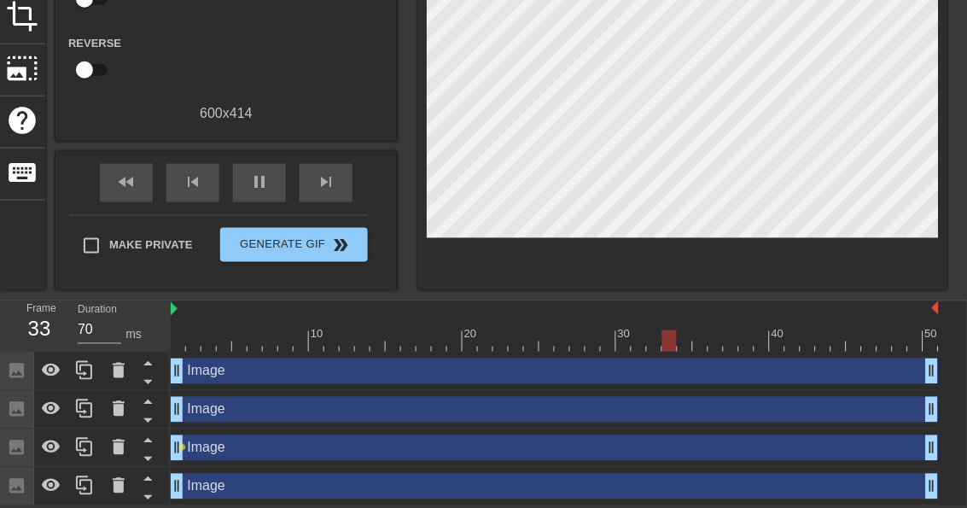
click at [84, 371] on icon at bounding box center [84, 370] width 20 height 20
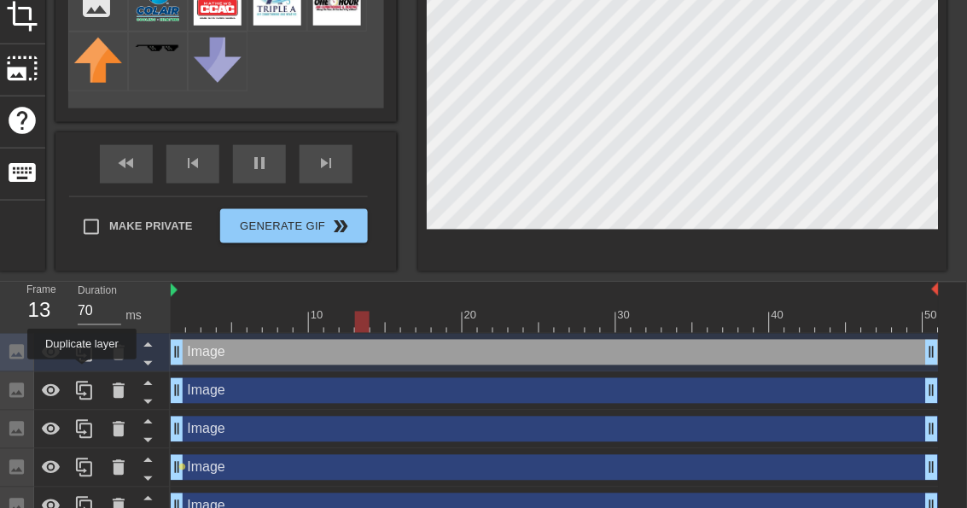
click at [120, 349] on icon at bounding box center [119, 352] width 12 height 15
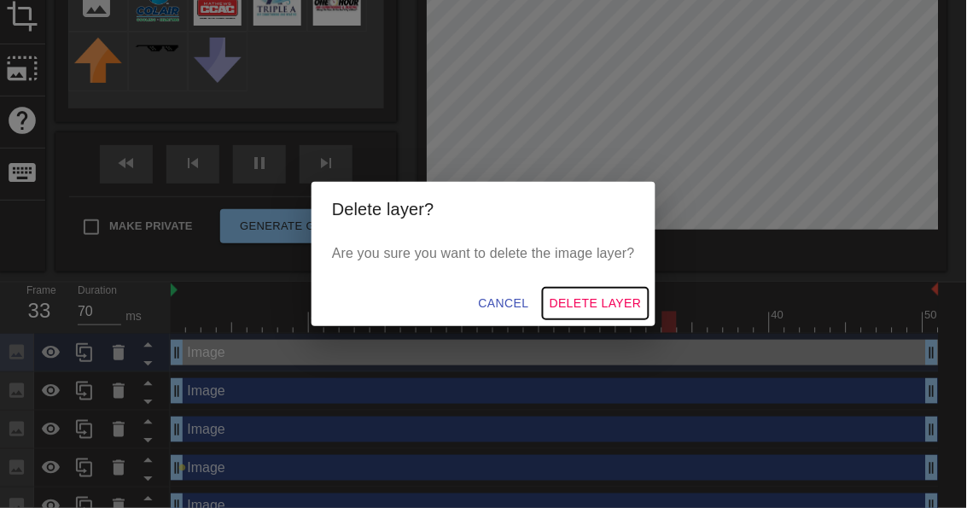
click at [598, 303] on span "Delete Layer" at bounding box center [596, 303] width 92 height 21
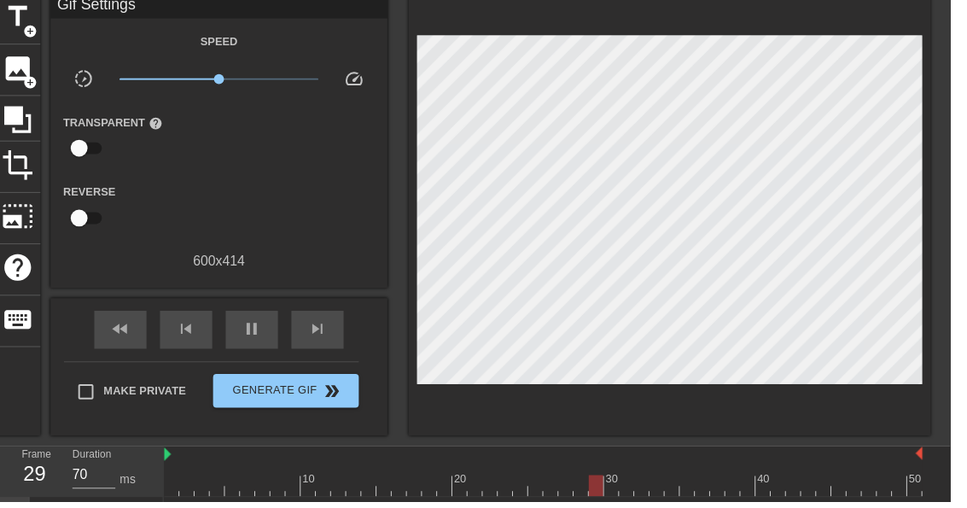
scroll to position [77, 0]
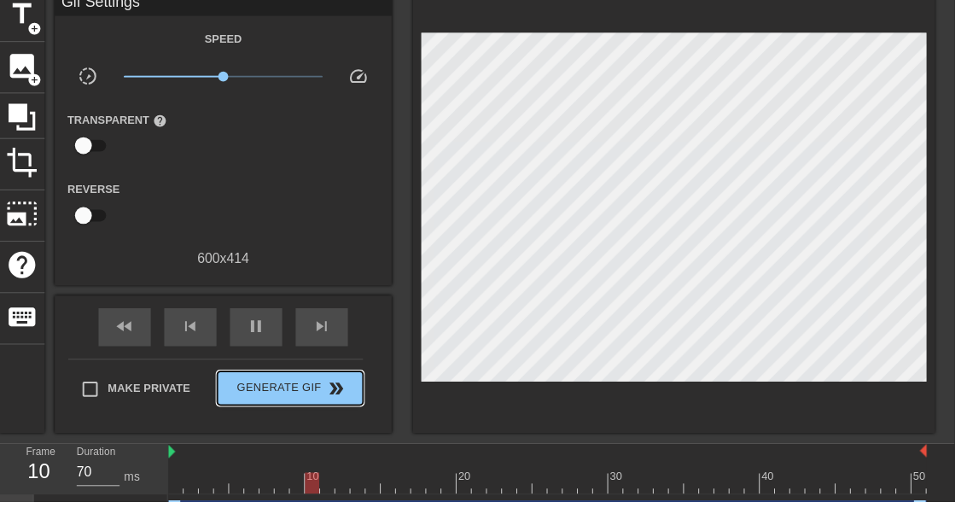
click at [317, 400] on span "Generate Gif double_arrow" at bounding box center [294, 393] width 134 height 20
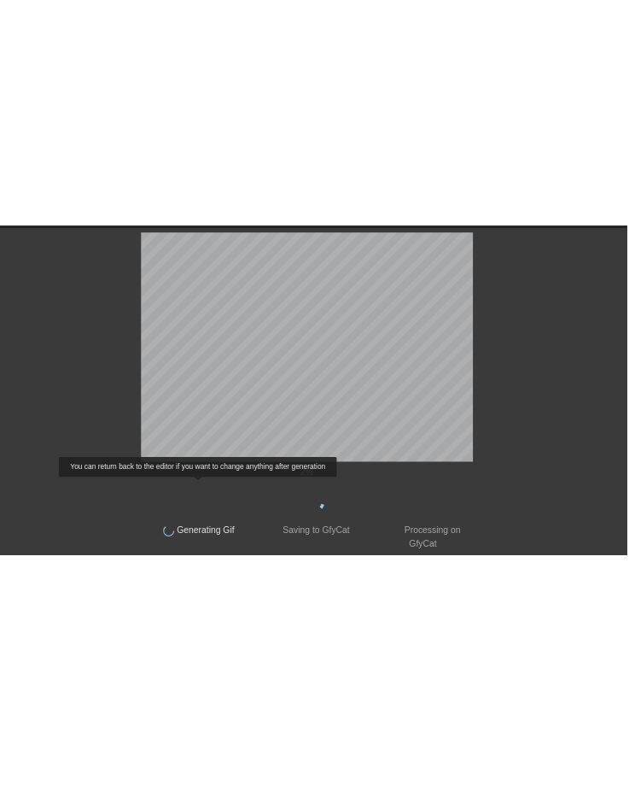
scroll to position [0, 0]
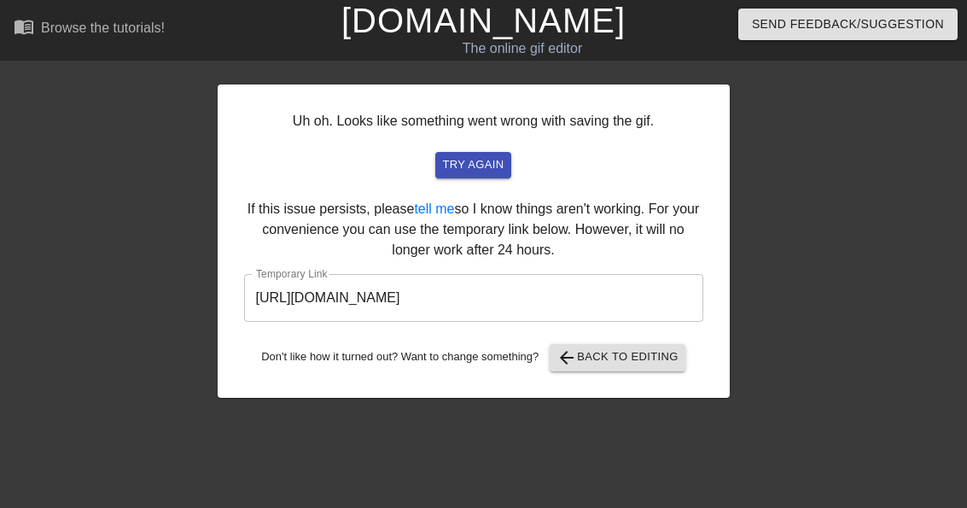
click at [459, 296] on input "[URL][DOMAIN_NAME]" at bounding box center [473, 298] width 459 height 48
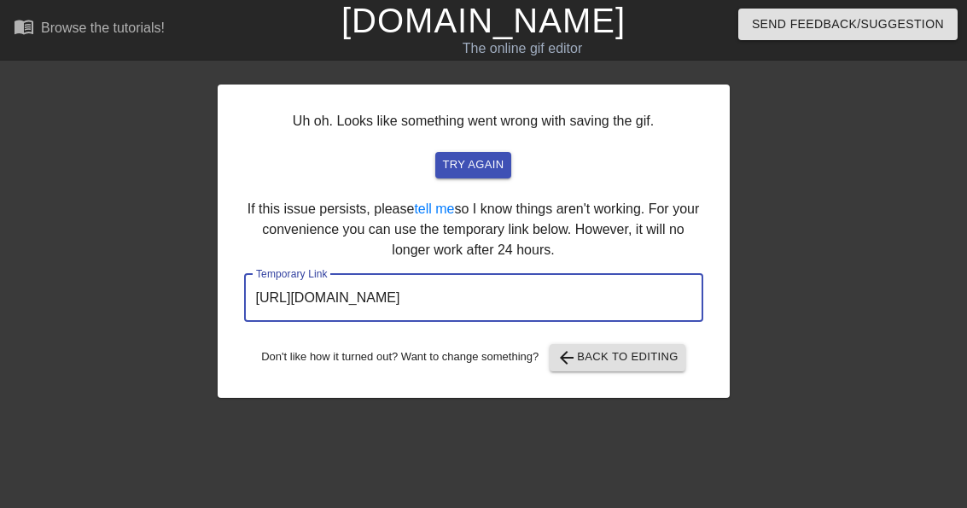
click at [449, 297] on input "[URL][DOMAIN_NAME]" at bounding box center [473, 298] width 459 height 48
click at [414, 242] on div "Uh oh. Looks like something went wrong with saving the gif. try again If this i…" at bounding box center [474, 241] width 512 height 313
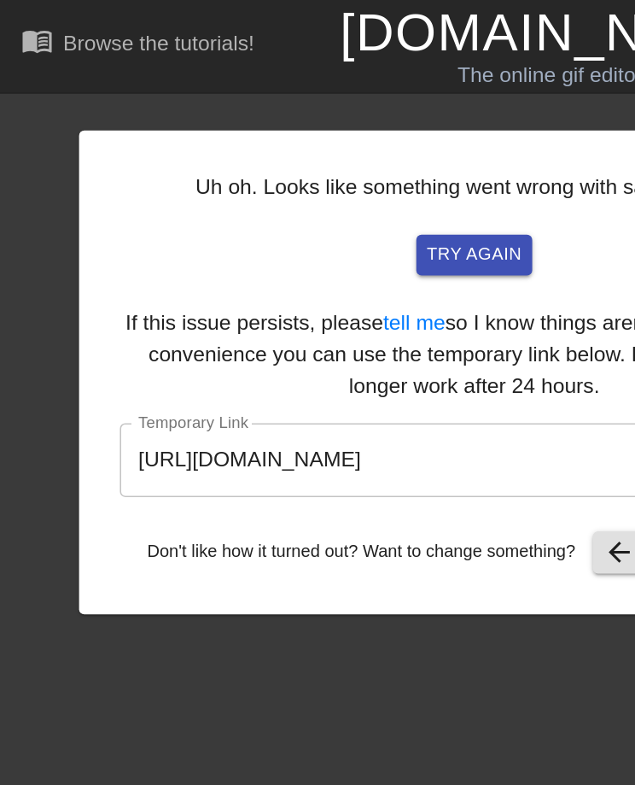
click at [211, 299] on input "[URL][DOMAIN_NAME]" at bounding box center [307, 298] width 459 height 48
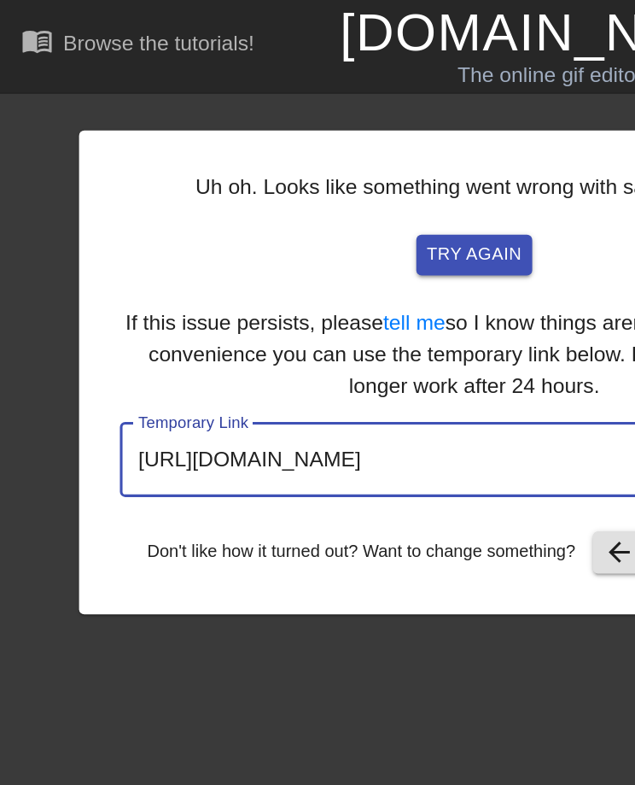
click at [121, 291] on input "[URL][DOMAIN_NAME]" at bounding box center [307, 298] width 459 height 48
click at [131, 290] on input "[URL][DOMAIN_NAME]" at bounding box center [307, 298] width 459 height 48
